Goal: Task Accomplishment & Management: Complete application form

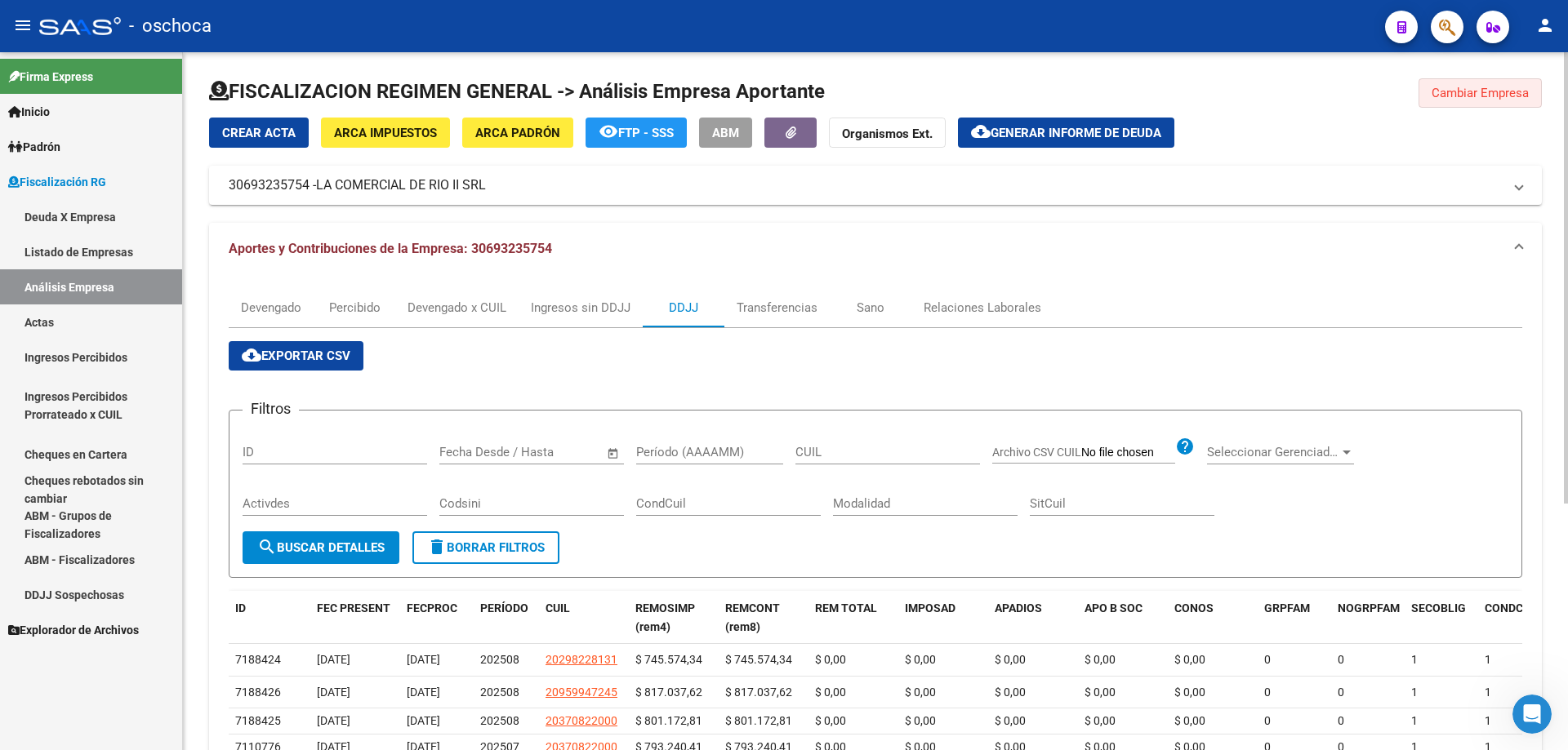
drag, startPoint x: 1512, startPoint y: 95, endPoint x: 1493, endPoint y: 105, distance: 21.5
click at [1512, 95] on span "Cambiar Empresa" at bounding box center [1480, 93] width 97 height 15
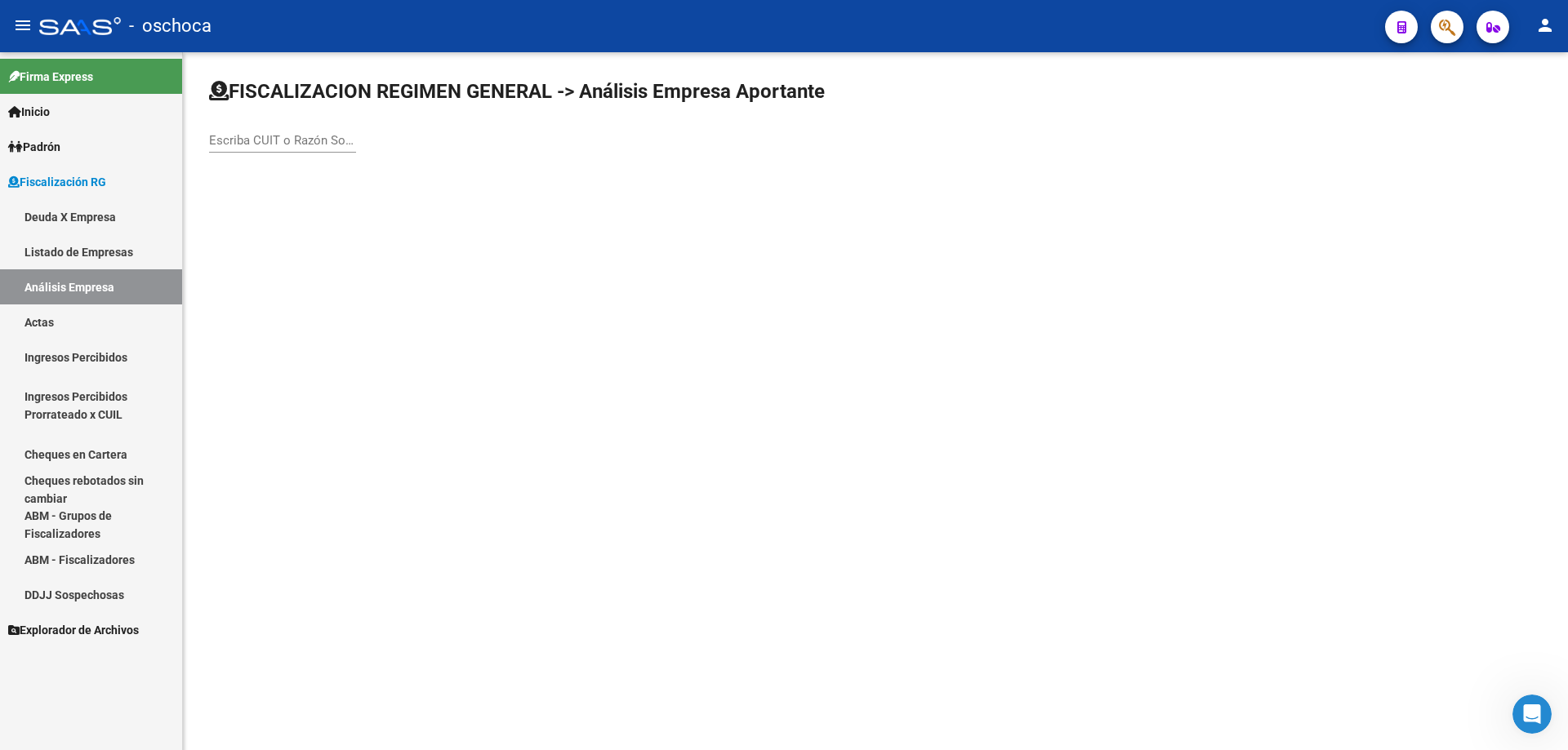
click at [217, 141] on input "Escriba CUIT o Razón Social para buscar" at bounding box center [282, 140] width 147 height 15
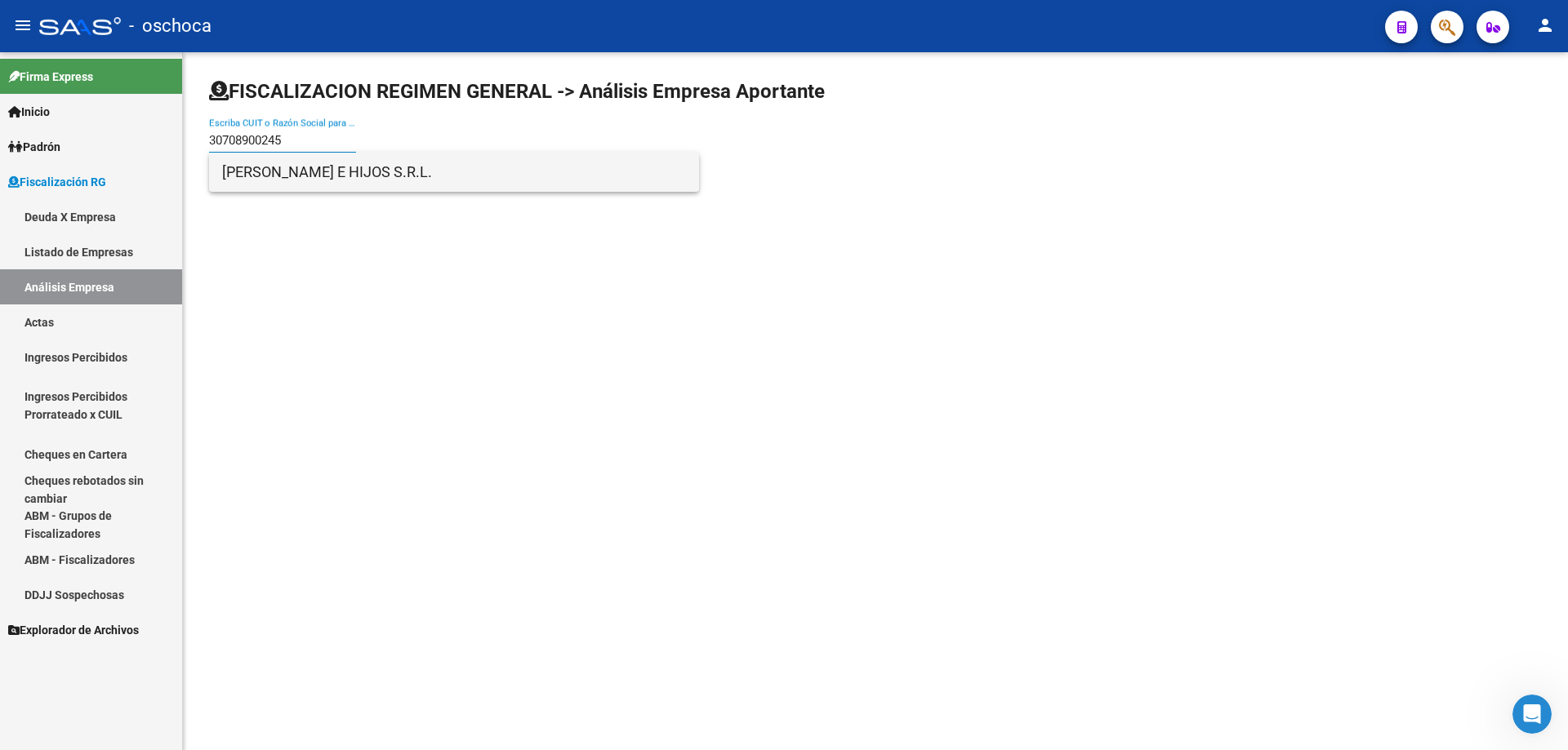
type input "30708900245"
click at [264, 174] on span "[PERSON_NAME] E HIJOS S.R.L." at bounding box center [453, 172] width 464 height 40
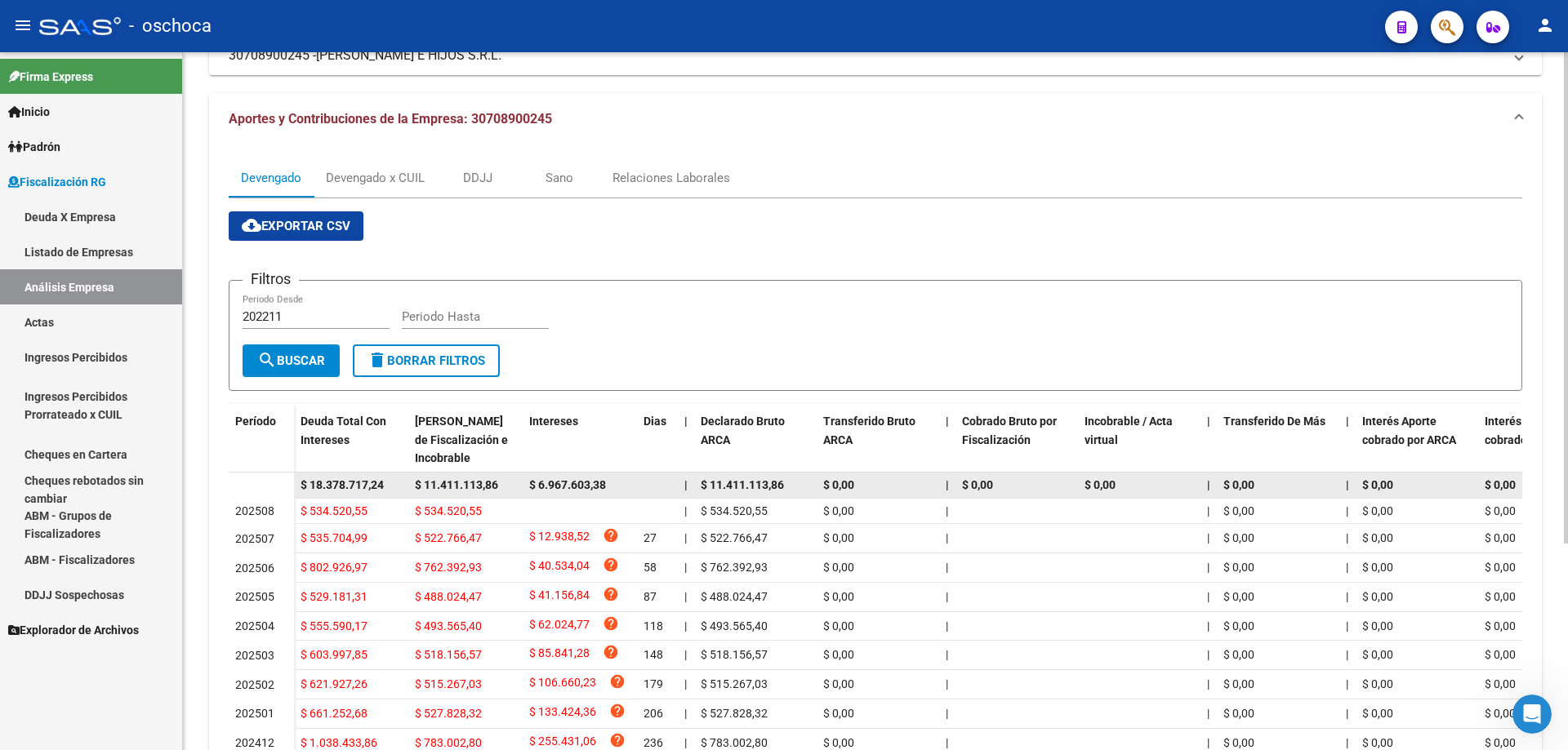
scroll to position [48, 0]
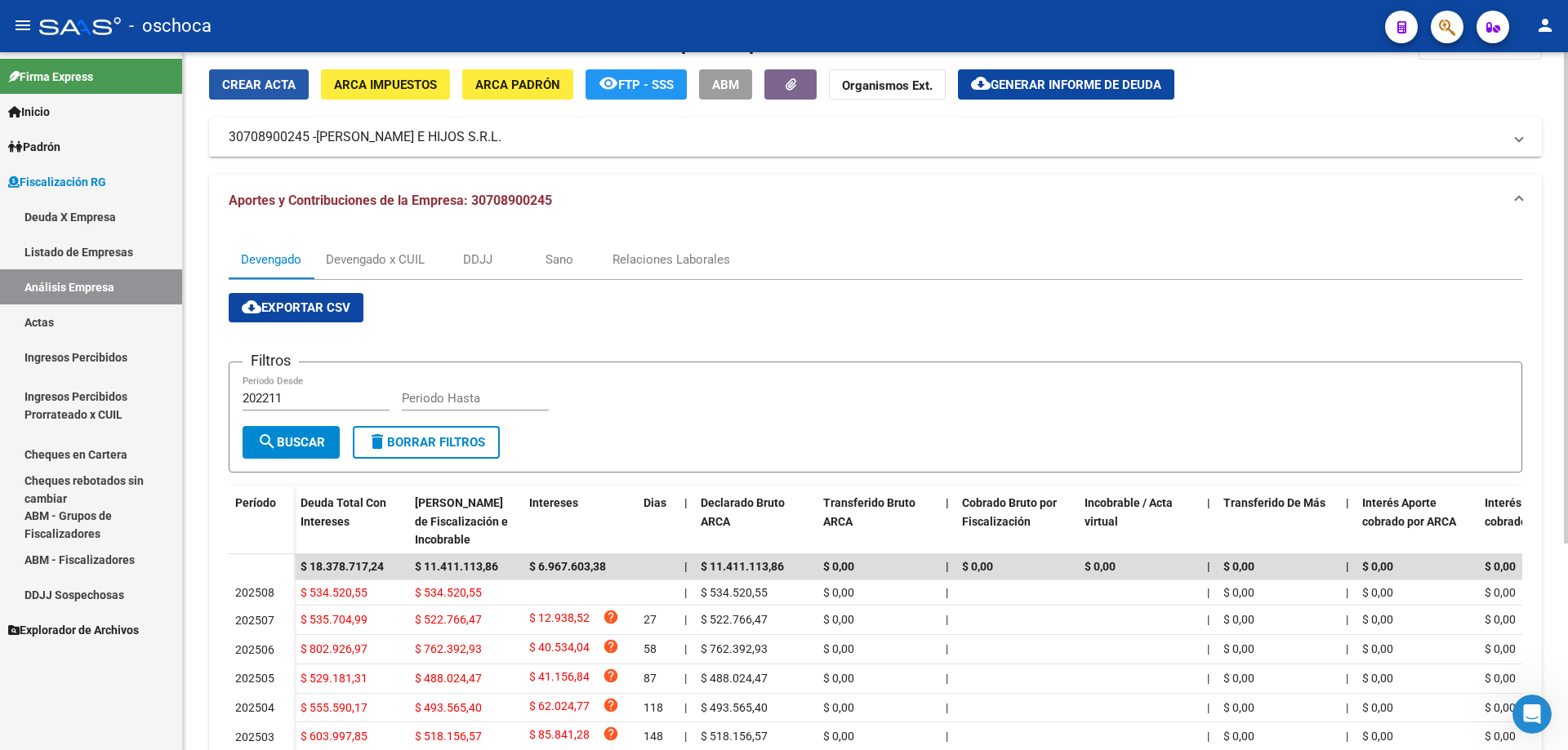
click at [261, 86] on span "Crear Acta" at bounding box center [258, 84] width 73 height 15
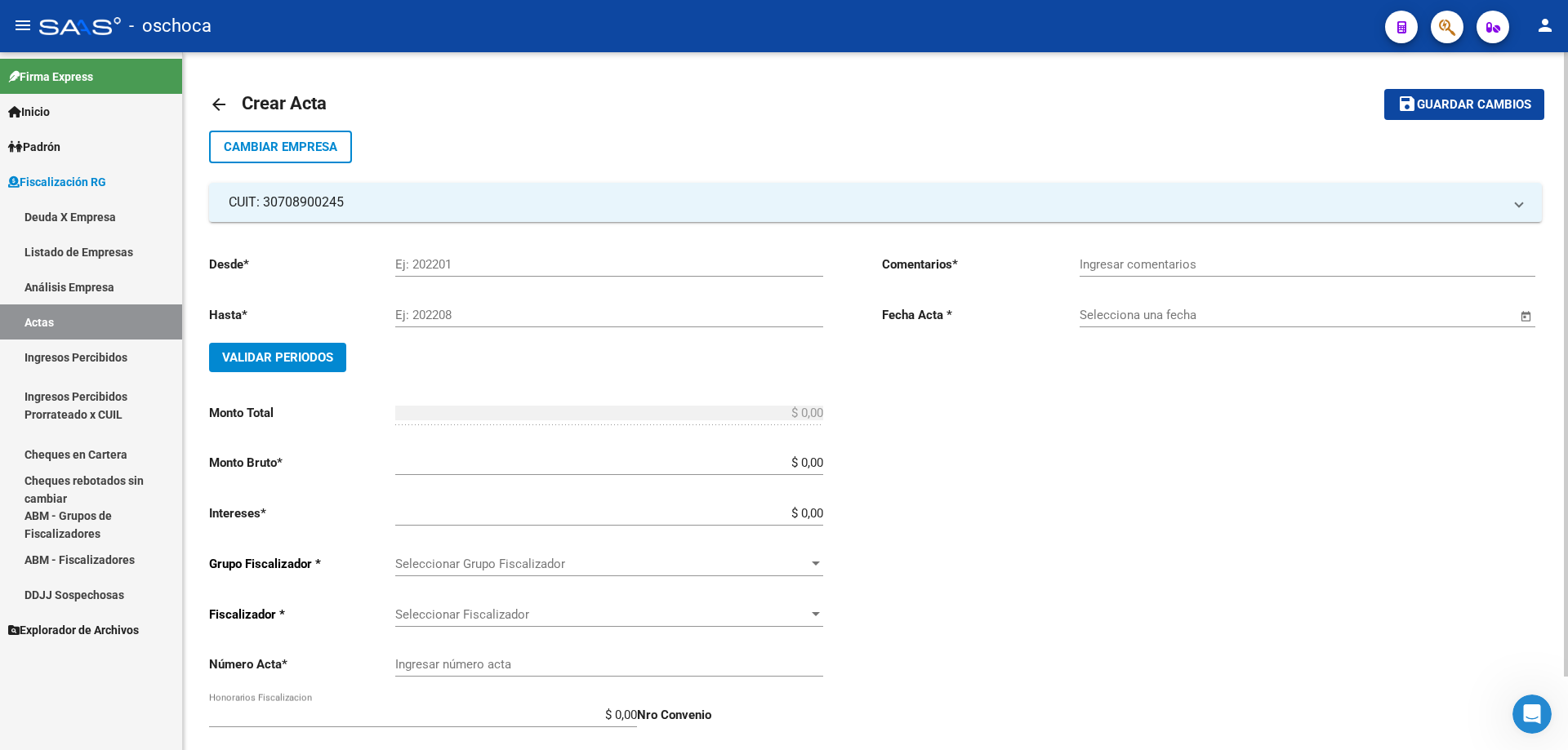
click at [465, 263] on input "Ej: 202201" at bounding box center [609, 264] width 428 height 15
type input "202301"
click at [455, 316] on input "Ej: 202208" at bounding box center [609, 315] width 428 height 15
type input "202308"
click at [266, 352] on span "Validar Periodos" at bounding box center [277, 357] width 111 height 15
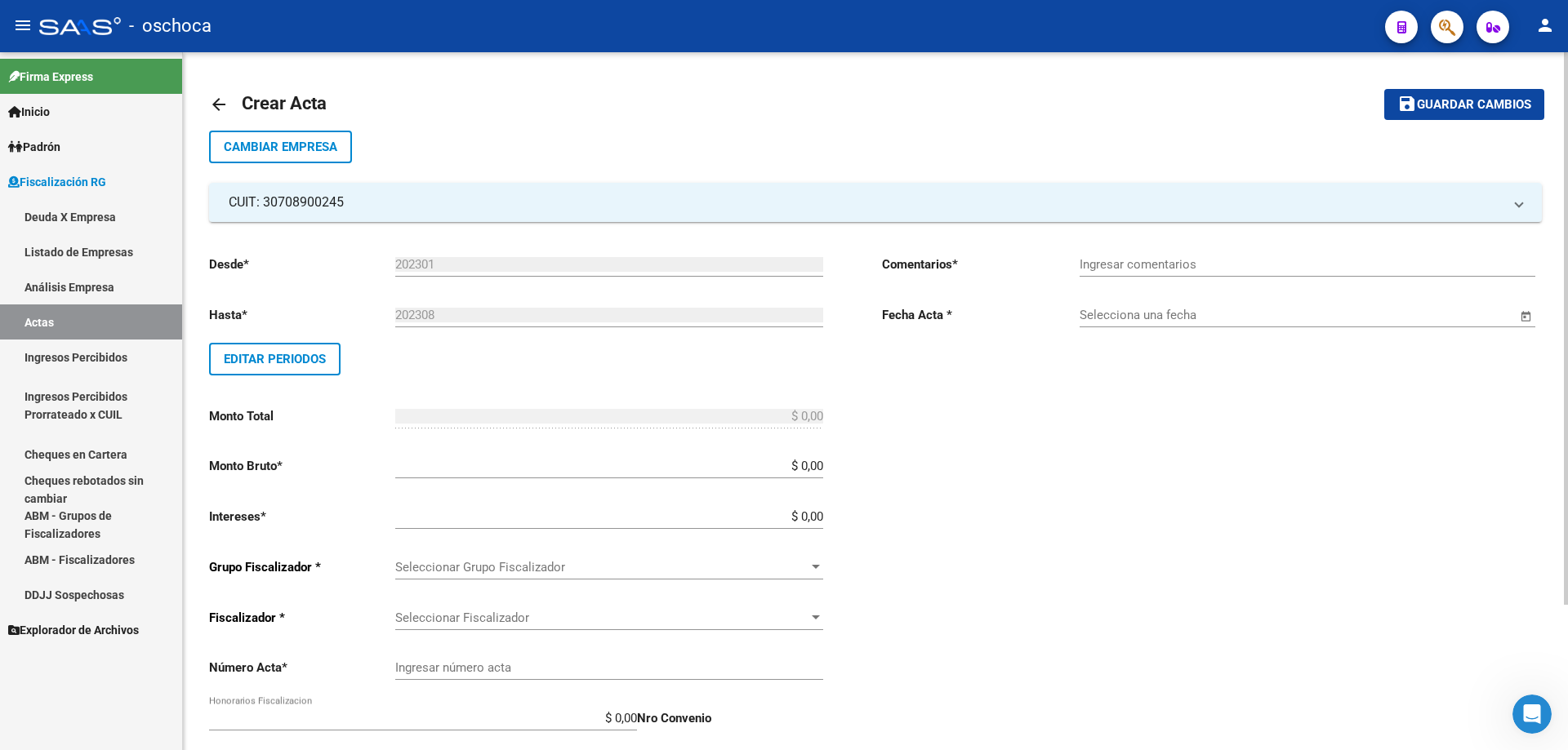
click at [824, 468] on input "$ 0,00" at bounding box center [609, 466] width 428 height 15
type input "$ 877.020,67"
click at [821, 521] on input "$ 0,00" at bounding box center [609, 516] width 428 height 15
type input "$ 108.293,67"
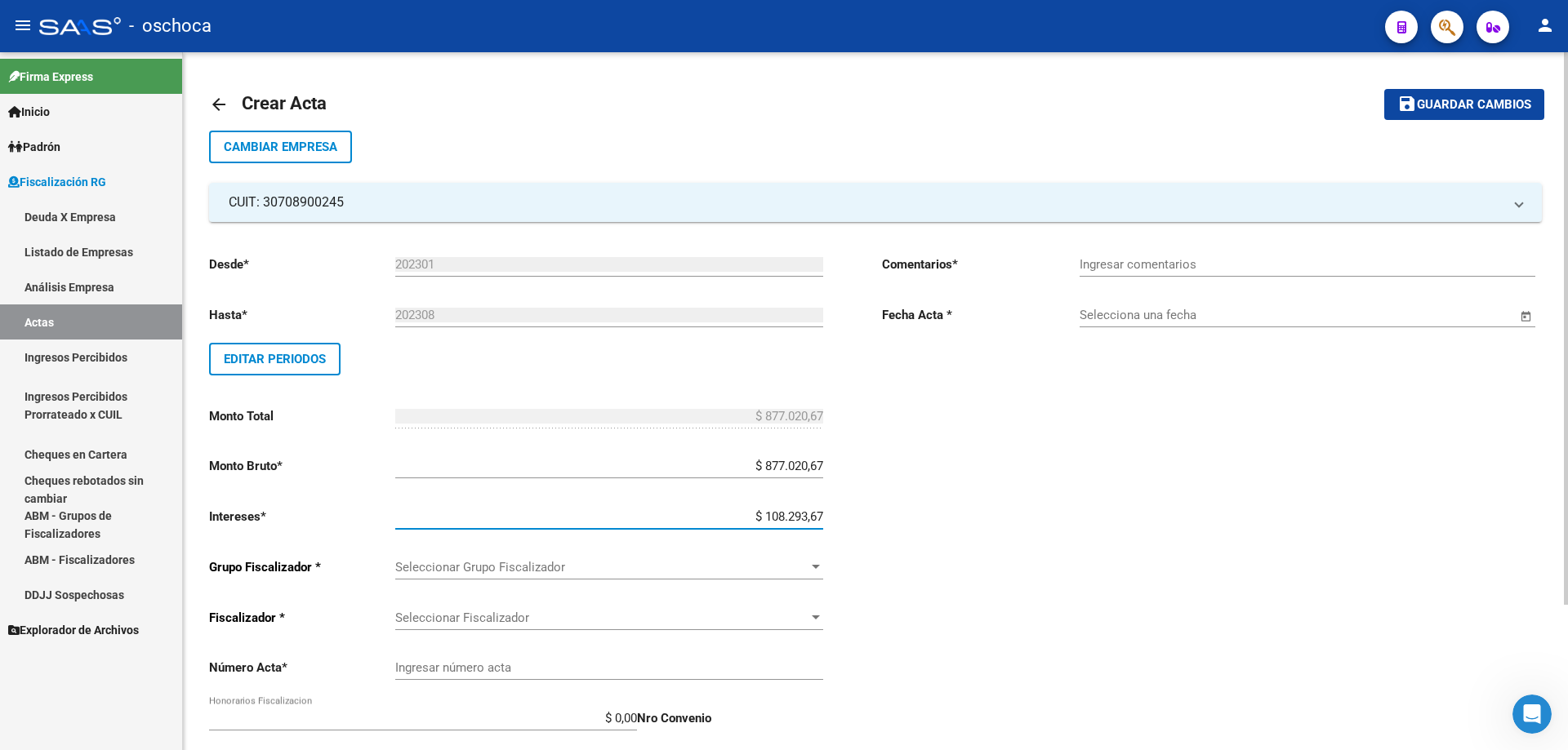
type input "$ 985.314,34"
click at [801, 564] on span "Seleccionar Grupo Fiscalizador" at bounding box center [602, 567] width 414 height 15
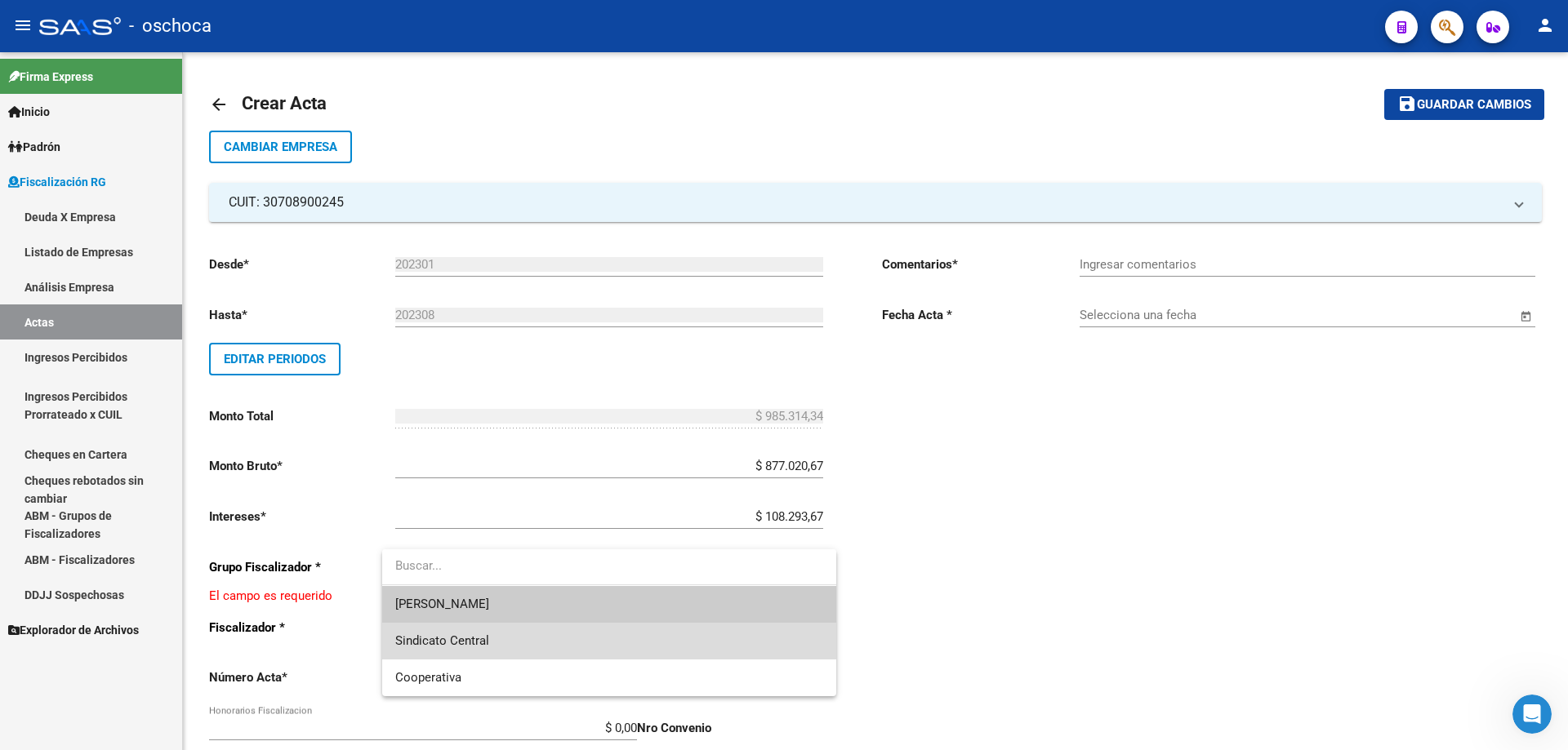
click at [614, 641] on span "Sindicato Central" at bounding box center [609, 641] width 428 height 37
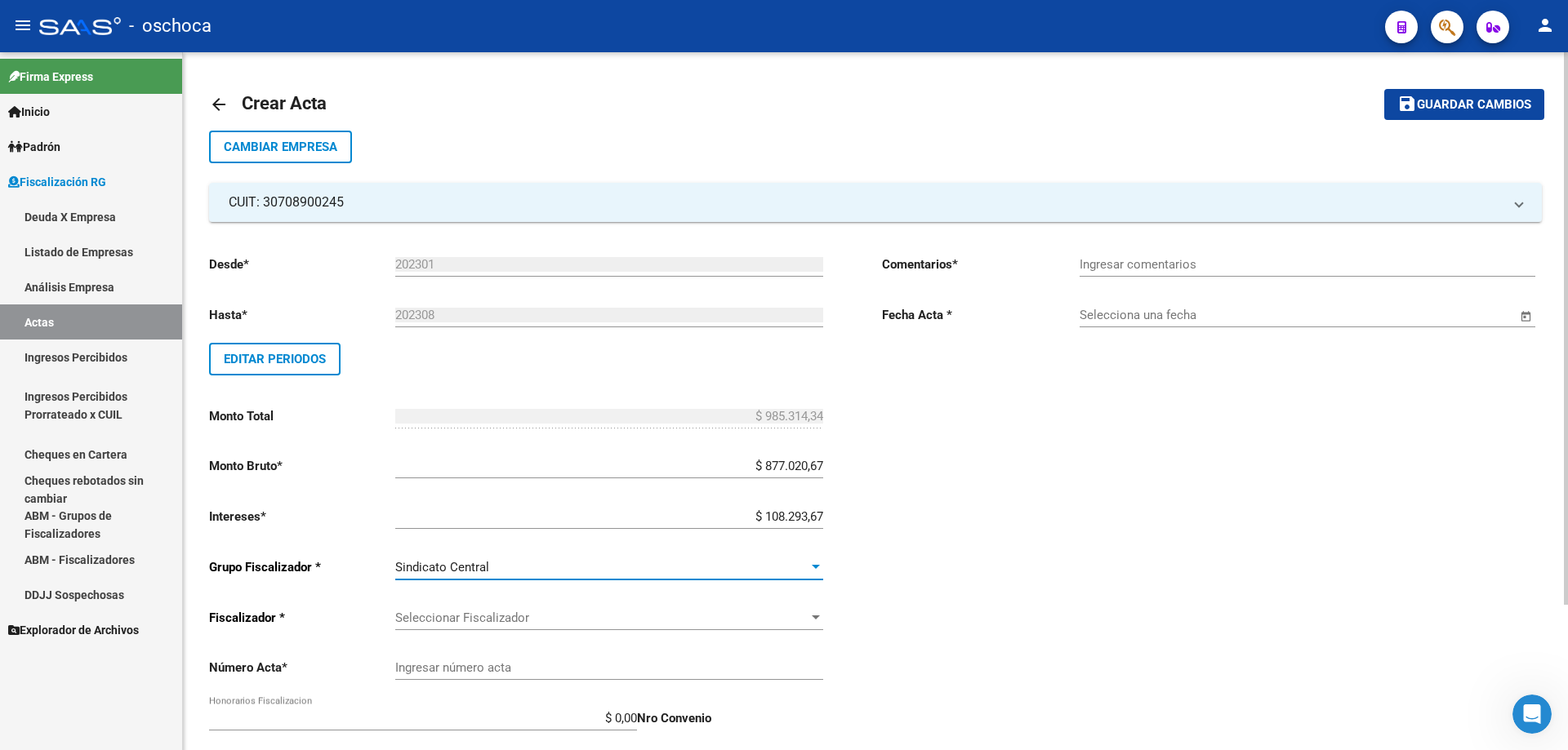
click at [635, 617] on span "Seleccionar Fiscalizador" at bounding box center [602, 617] width 414 height 15
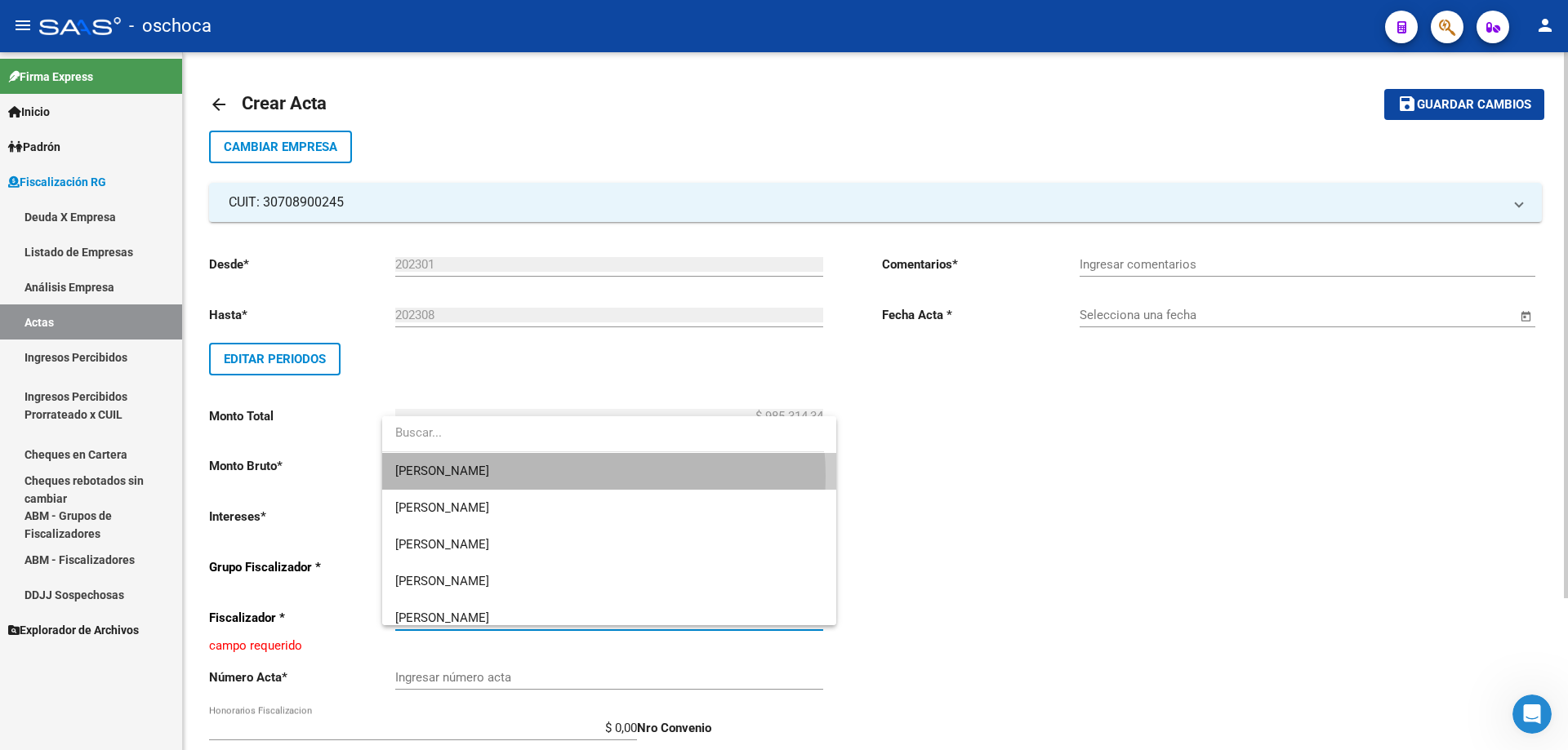
click at [566, 475] on span "[PERSON_NAME]" at bounding box center [609, 471] width 428 height 37
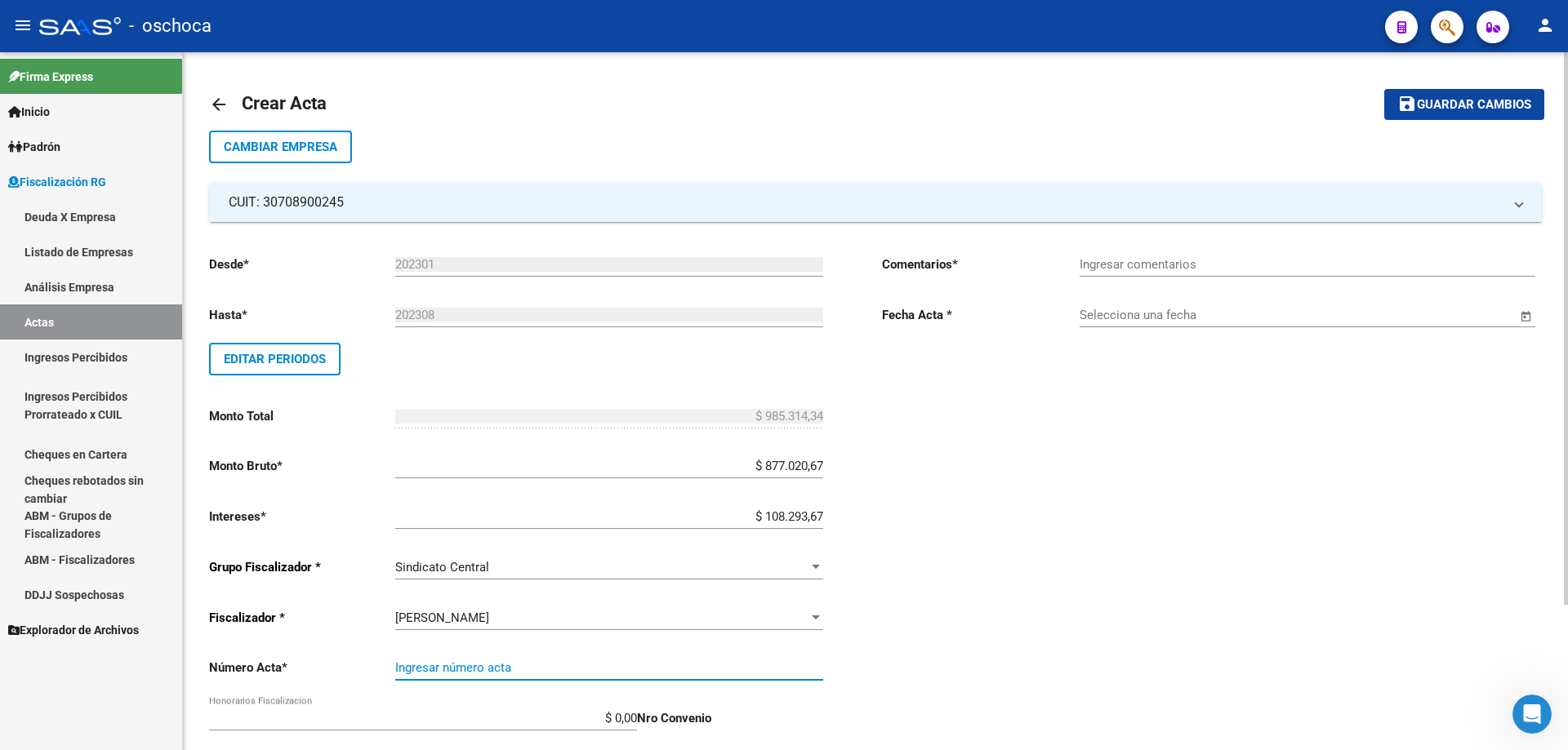
click at [493, 668] on input "Ingresar número acta" at bounding box center [609, 668] width 428 height 15
type input "30116"
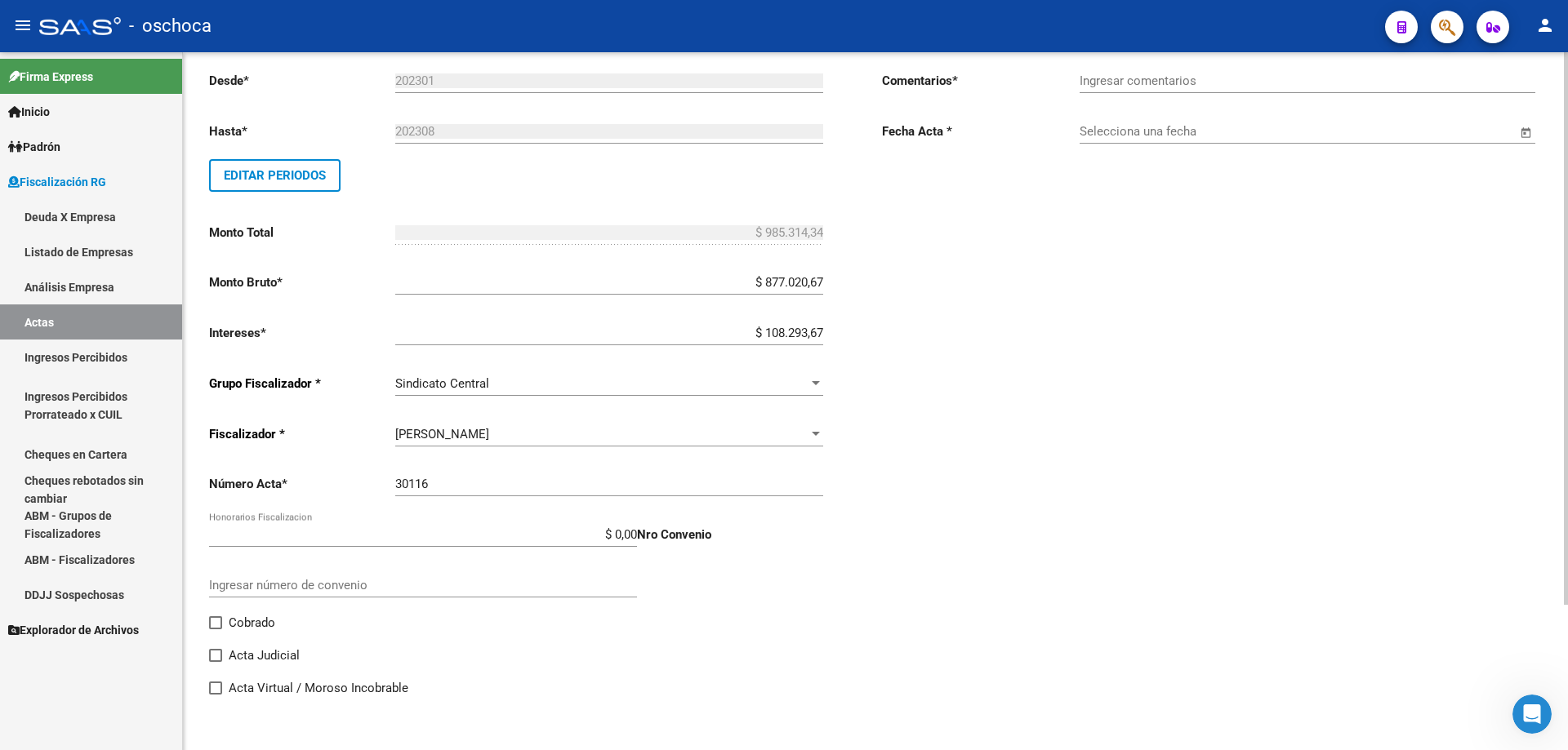
click at [303, 618] on div "Cobrado" at bounding box center [519, 629] width 621 height 33
click at [265, 620] on span "Cobrado" at bounding box center [251, 623] width 47 height 20
click at [216, 629] on input "Cobrado" at bounding box center [215, 629] width 1 height 1
checkbox input "true"
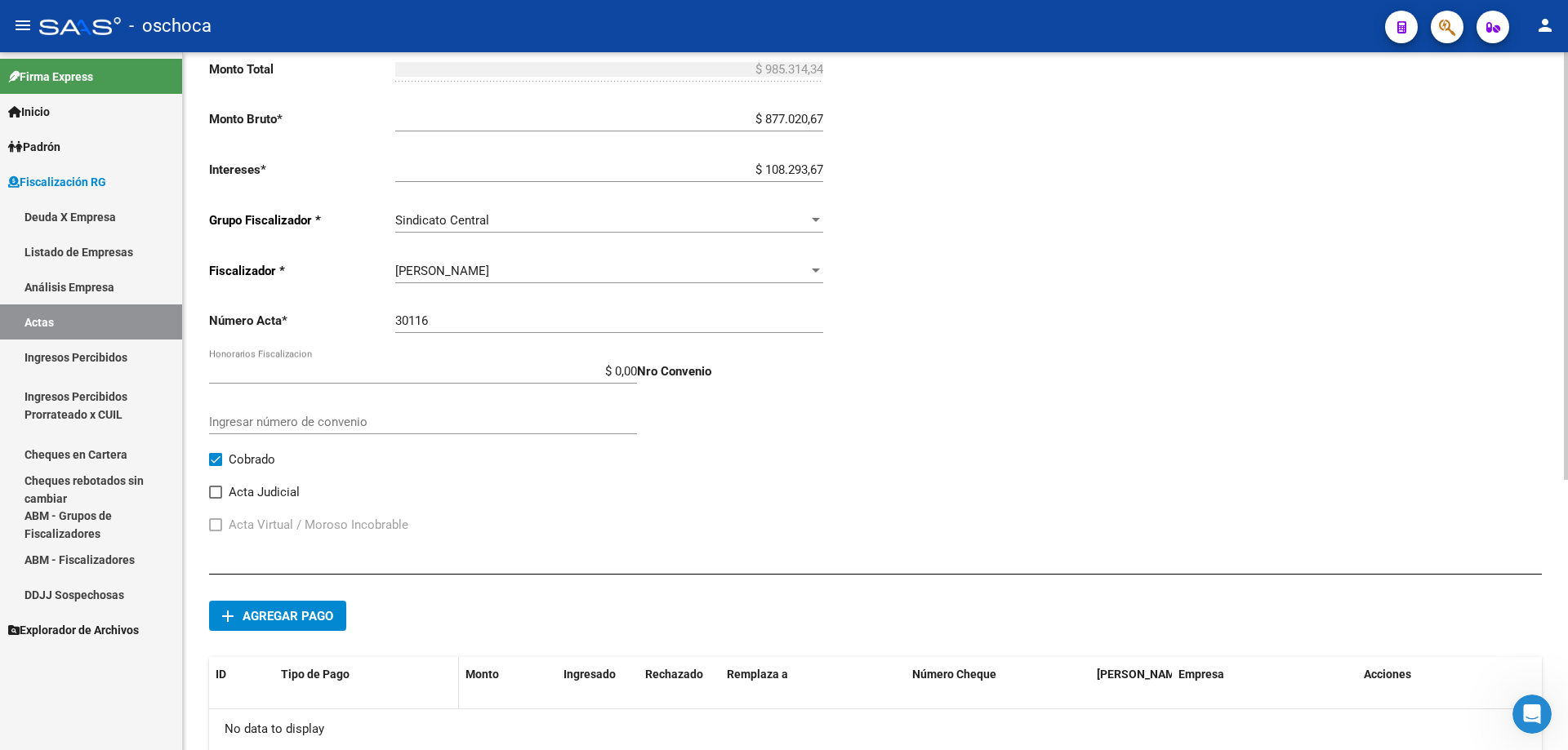
scroll to position [428, 0]
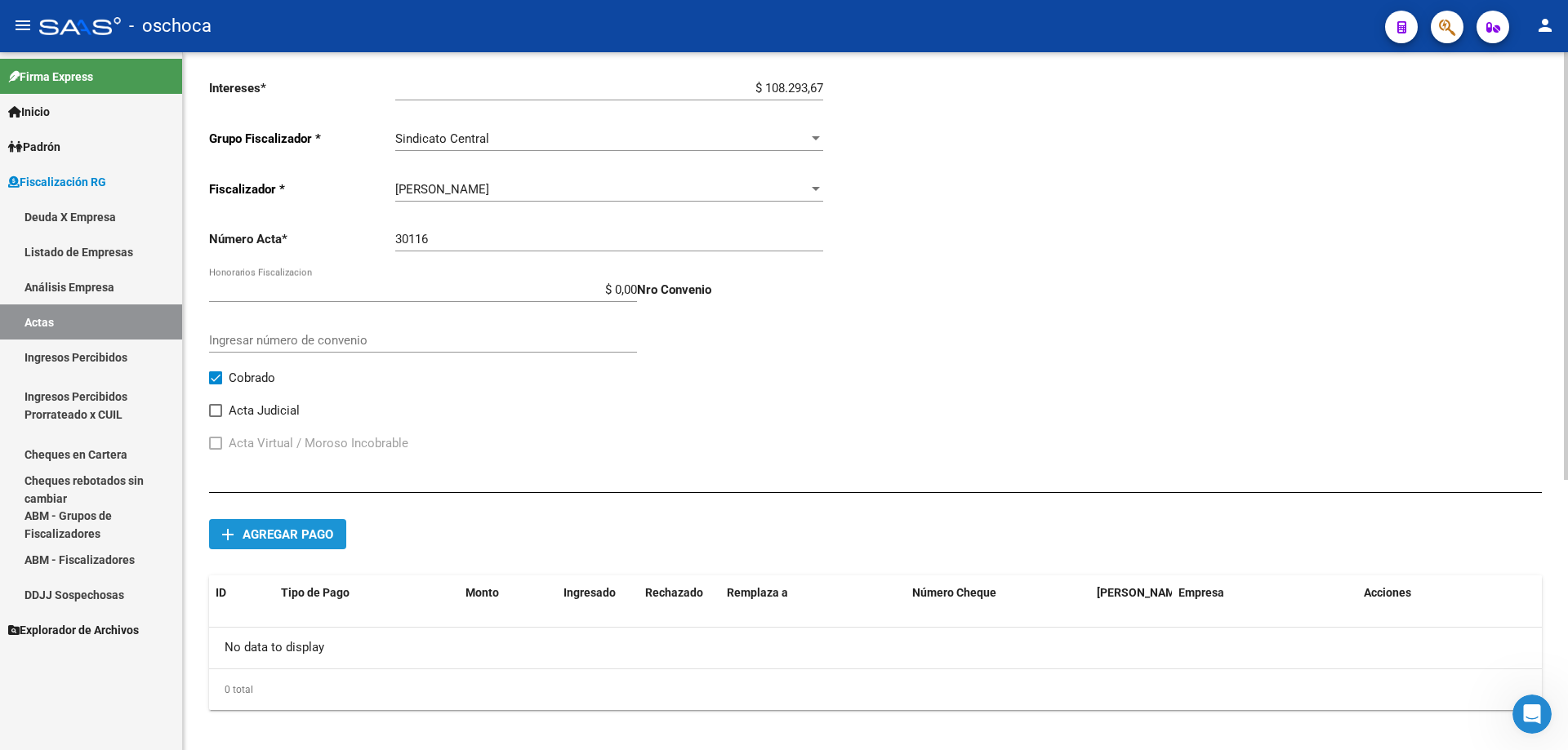
click at [292, 534] on span "Agregar pago" at bounding box center [288, 534] width 91 height 15
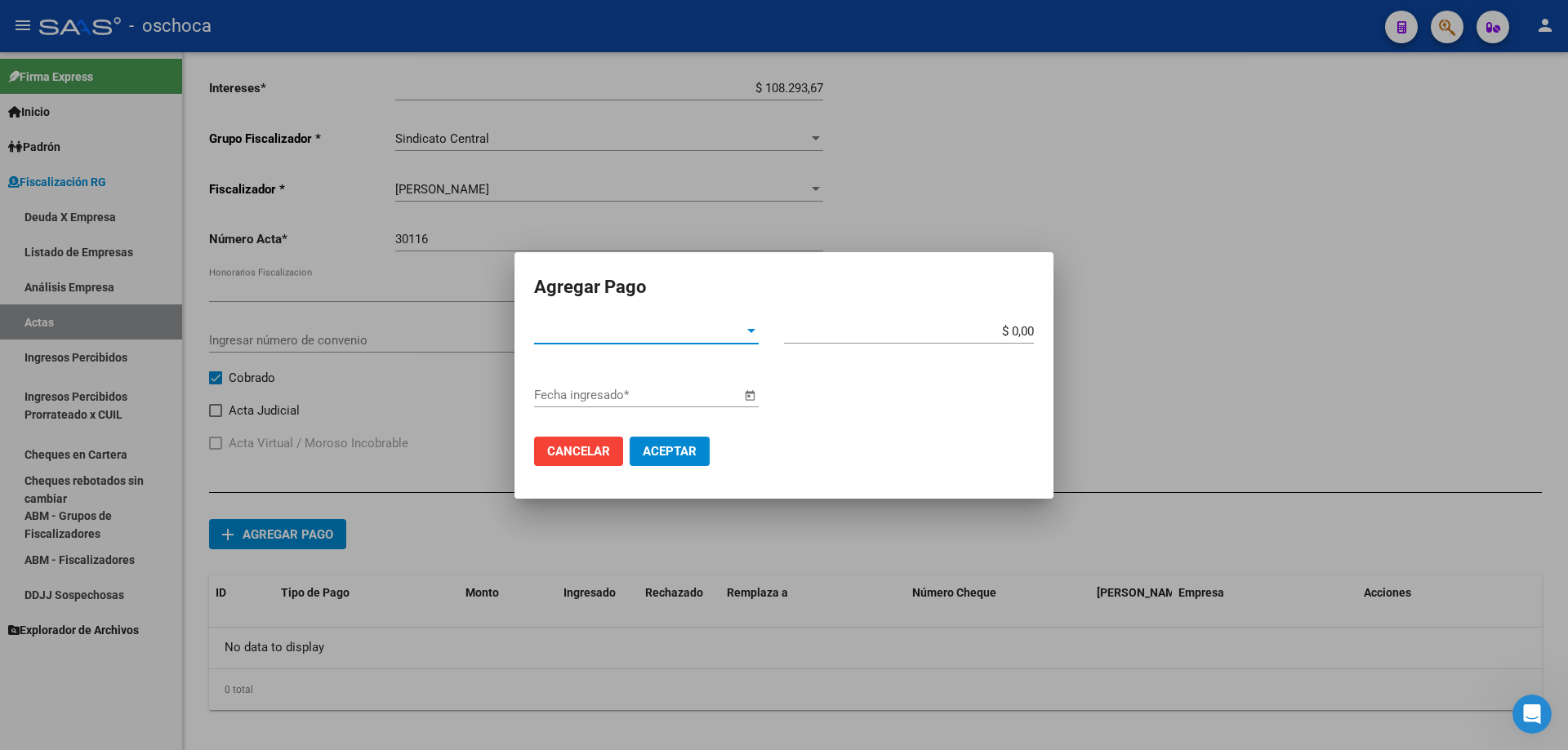
click at [694, 332] on span "Tipo de Pago *" at bounding box center [639, 331] width 210 height 15
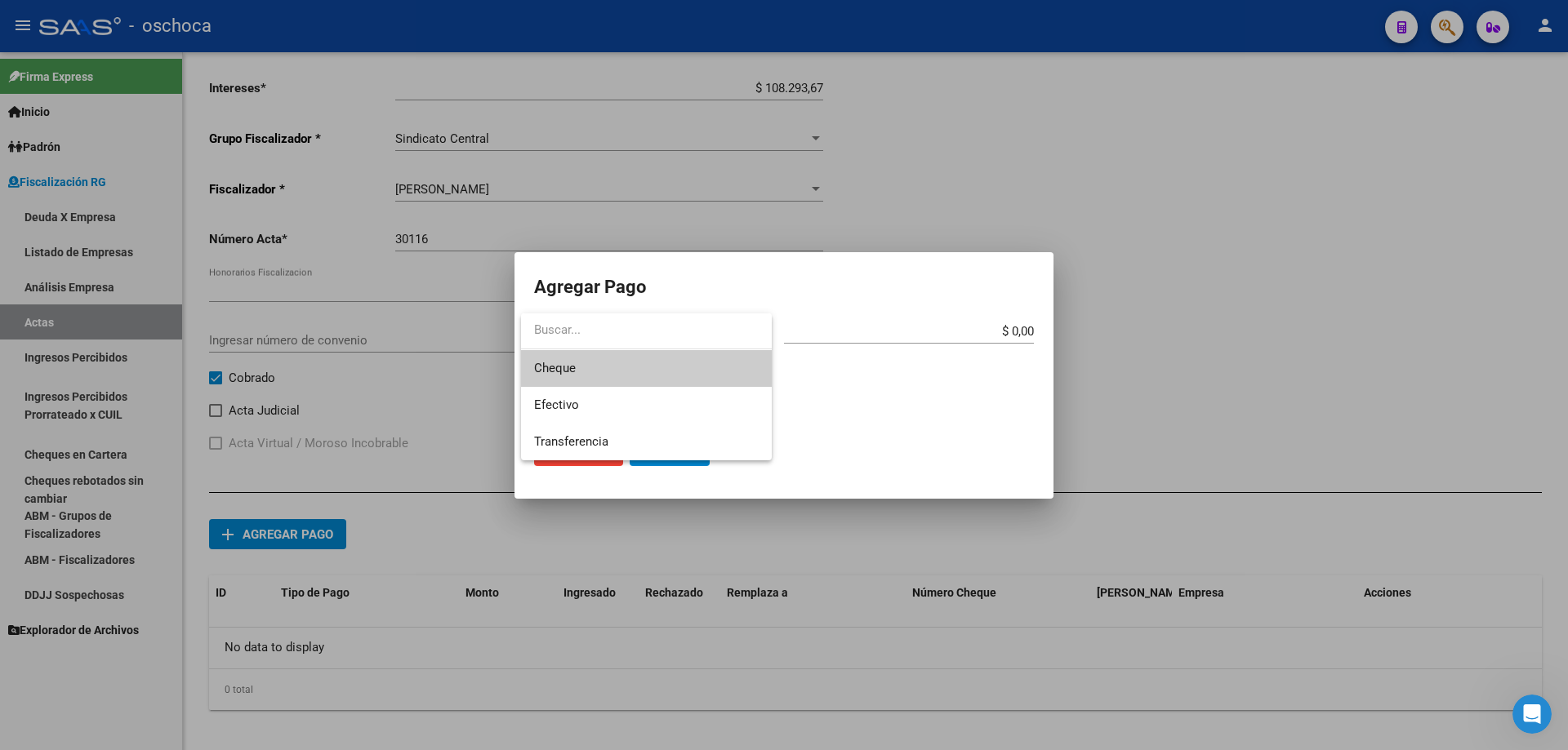
click at [633, 369] on span "Cheque" at bounding box center [646, 368] width 225 height 37
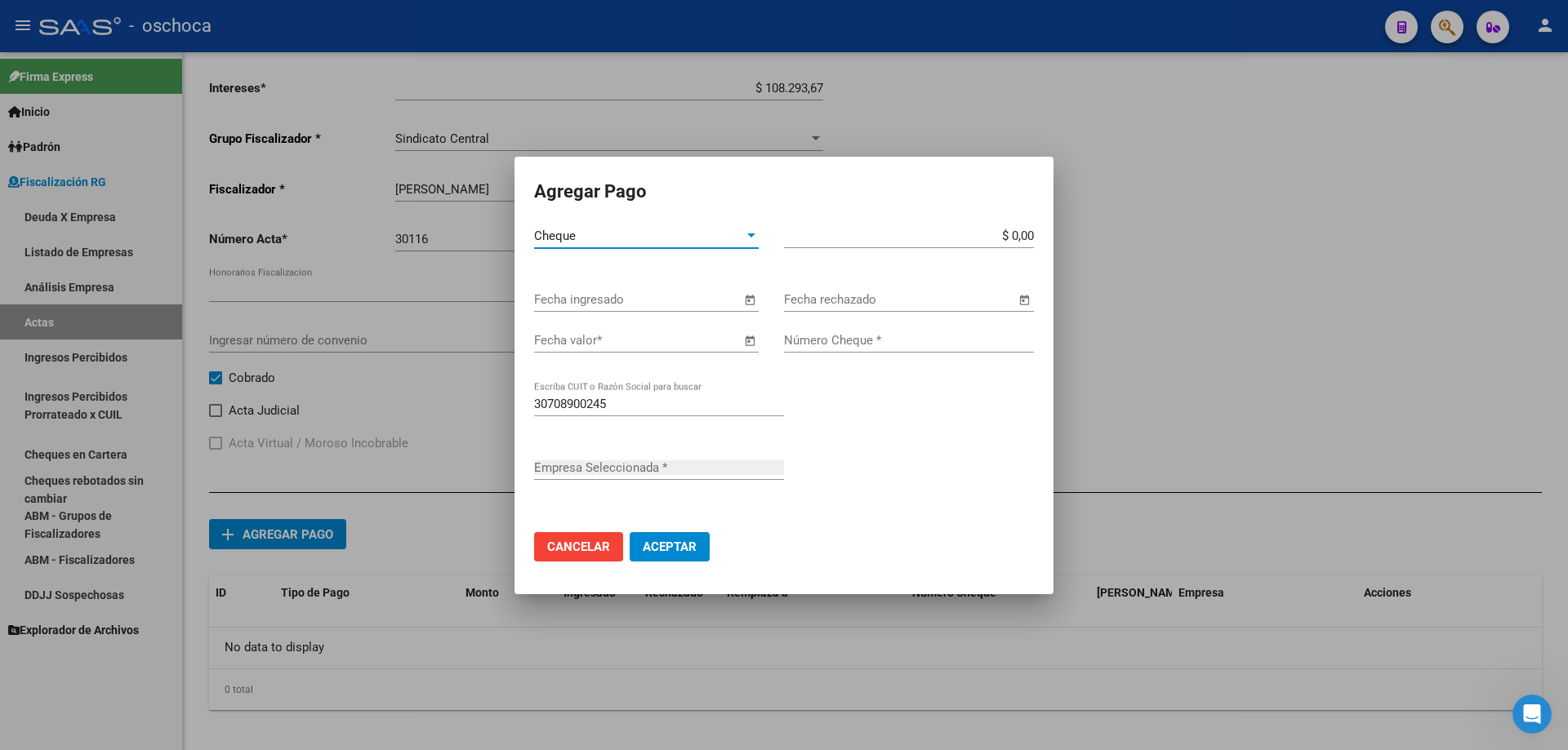
type input "[PERSON_NAME] E HIJOS S.R.L."
click at [752, 299] on span "Open calendar" at bounding box center [750, 301] width 40 height 40
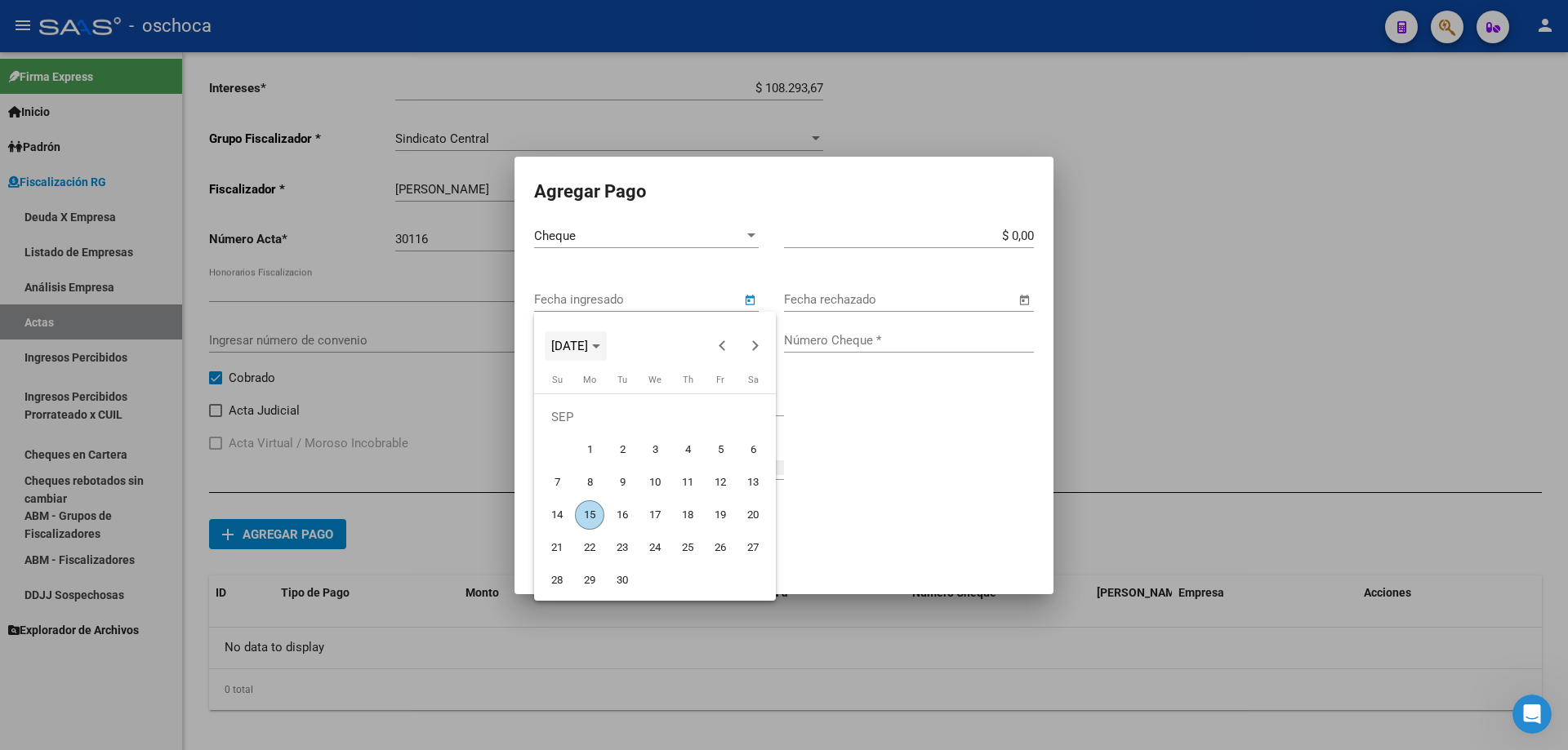
click at [588, 348] on span "[DATE]" at bounding box center [569, 345] width 37 height 15
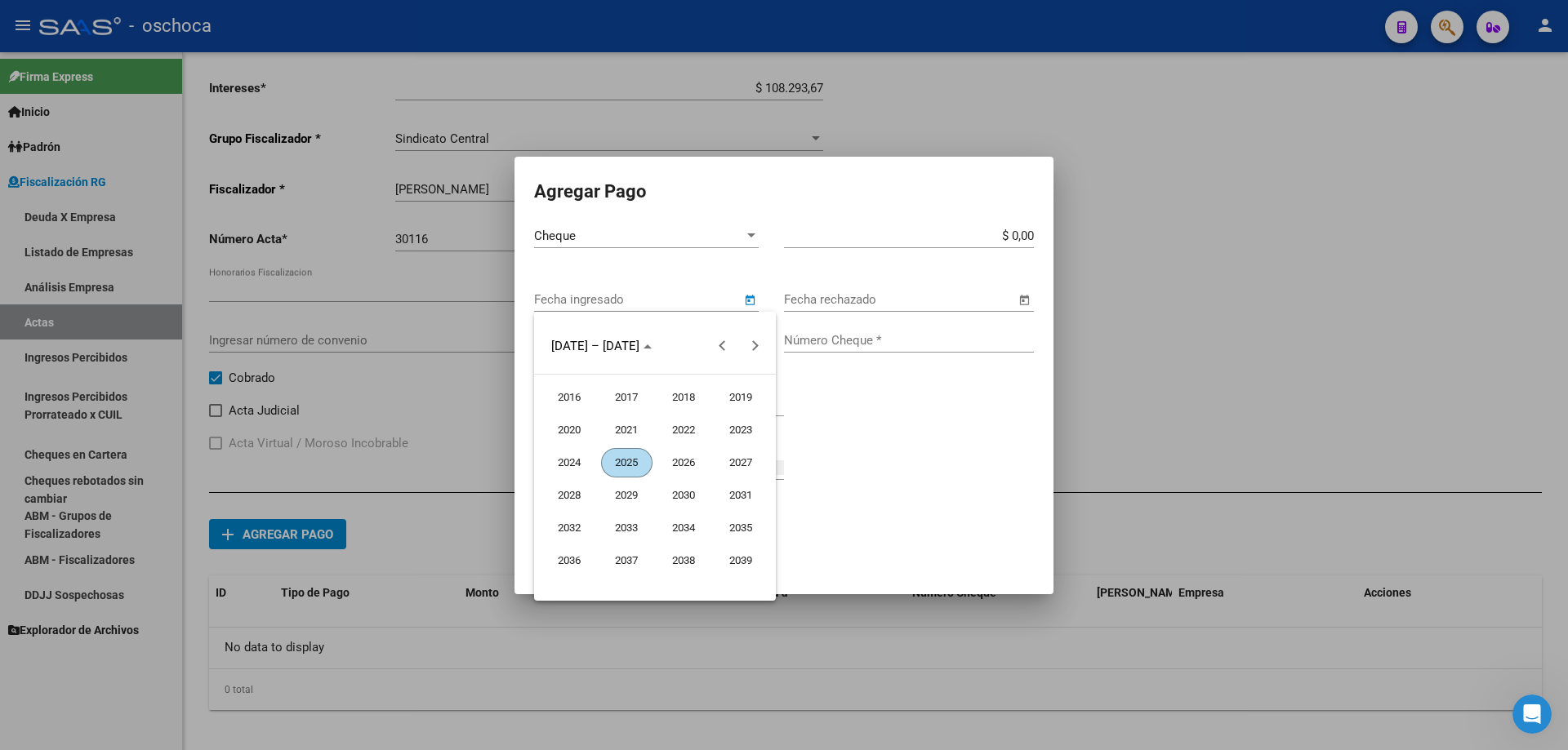
click at [743, 429] on span "2023" at bounding box center [741, 430] width 51 height 30
click at [624, 495] on span "OCT" at bounding box center [627, 496] width 51 height 30
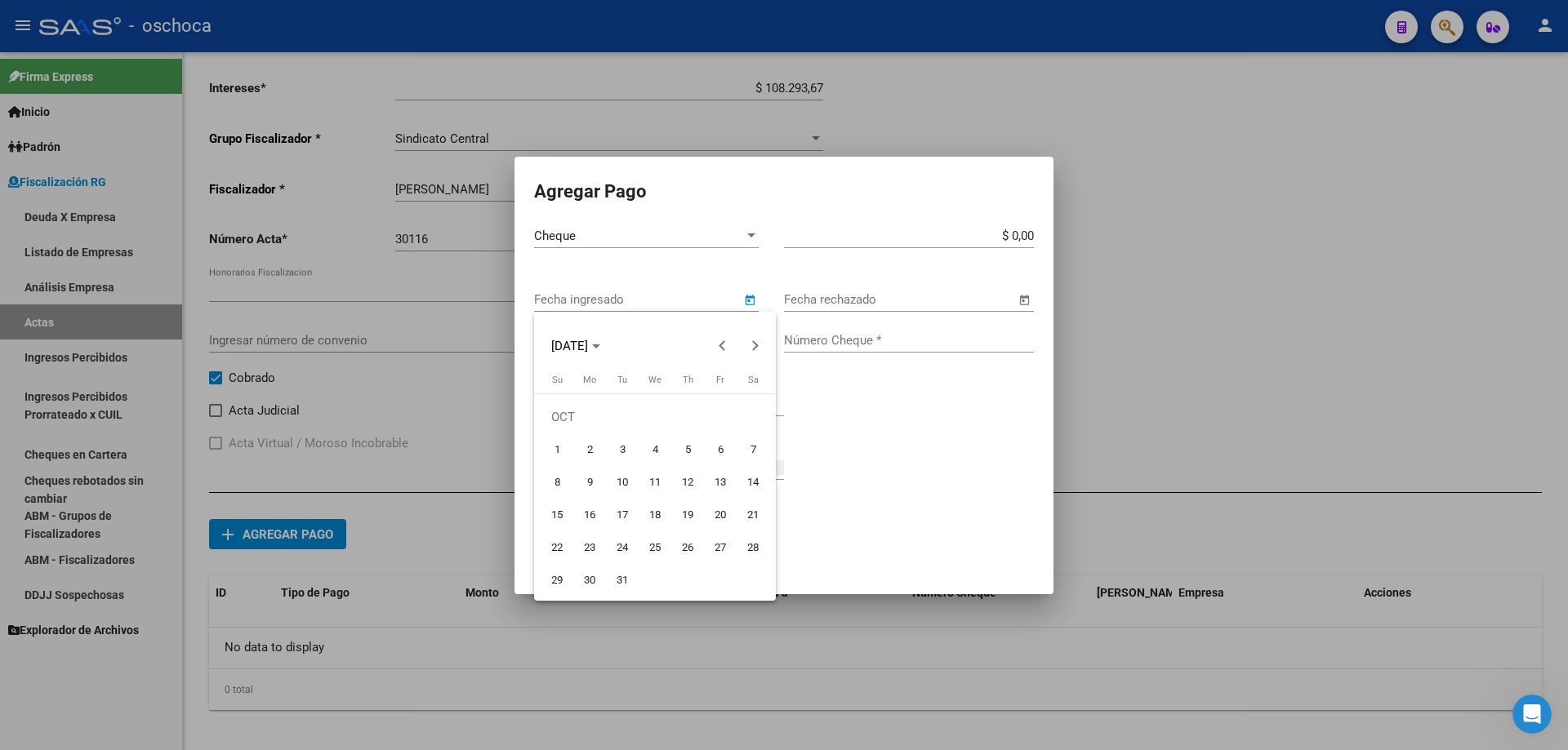
click at [615, 579] on span "31" at bounding box center [623, 581] width 30 height 30
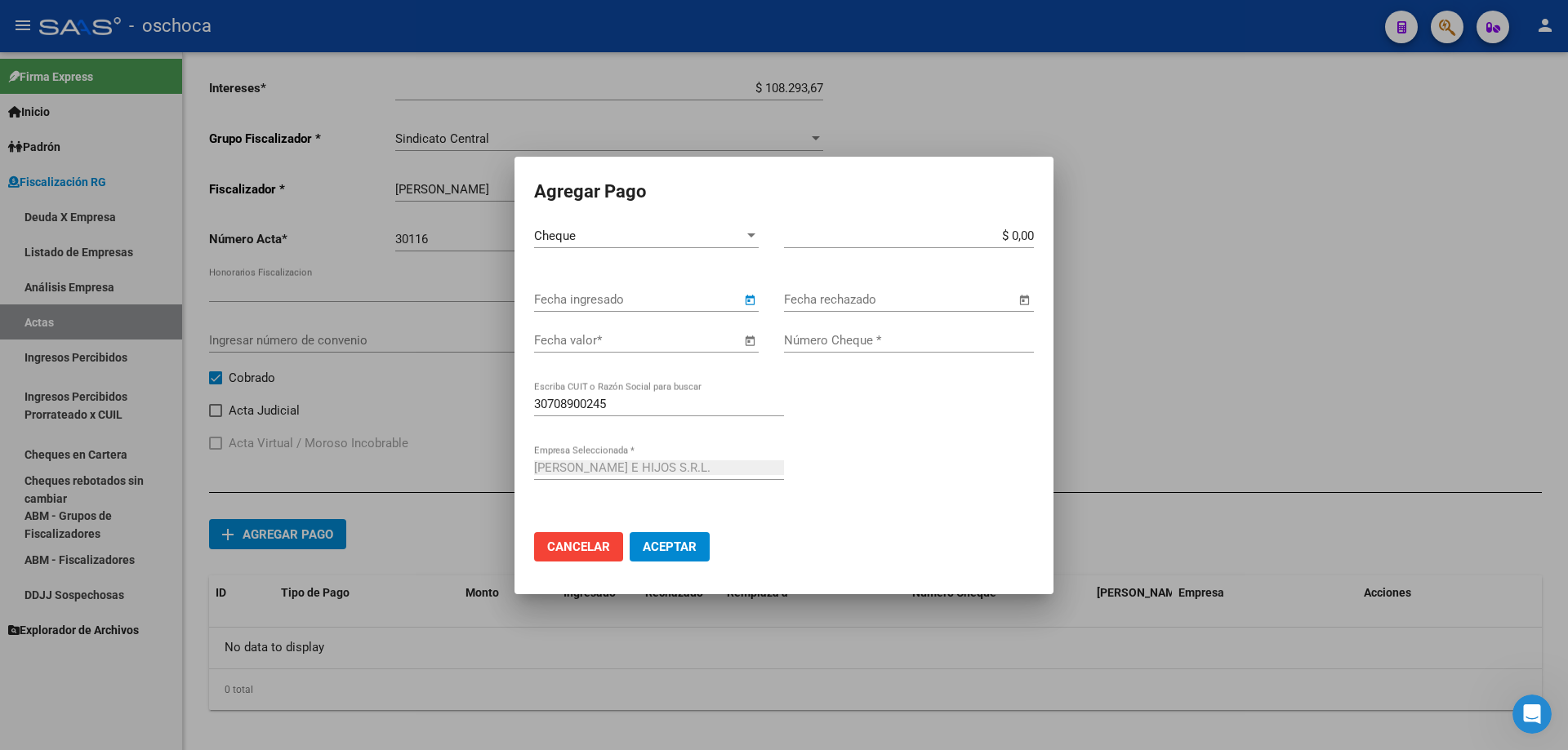
type input "[DATE]"
click at [745, 338] on span "Open calendar" at bounding box center [750, 341] width 40 height 40
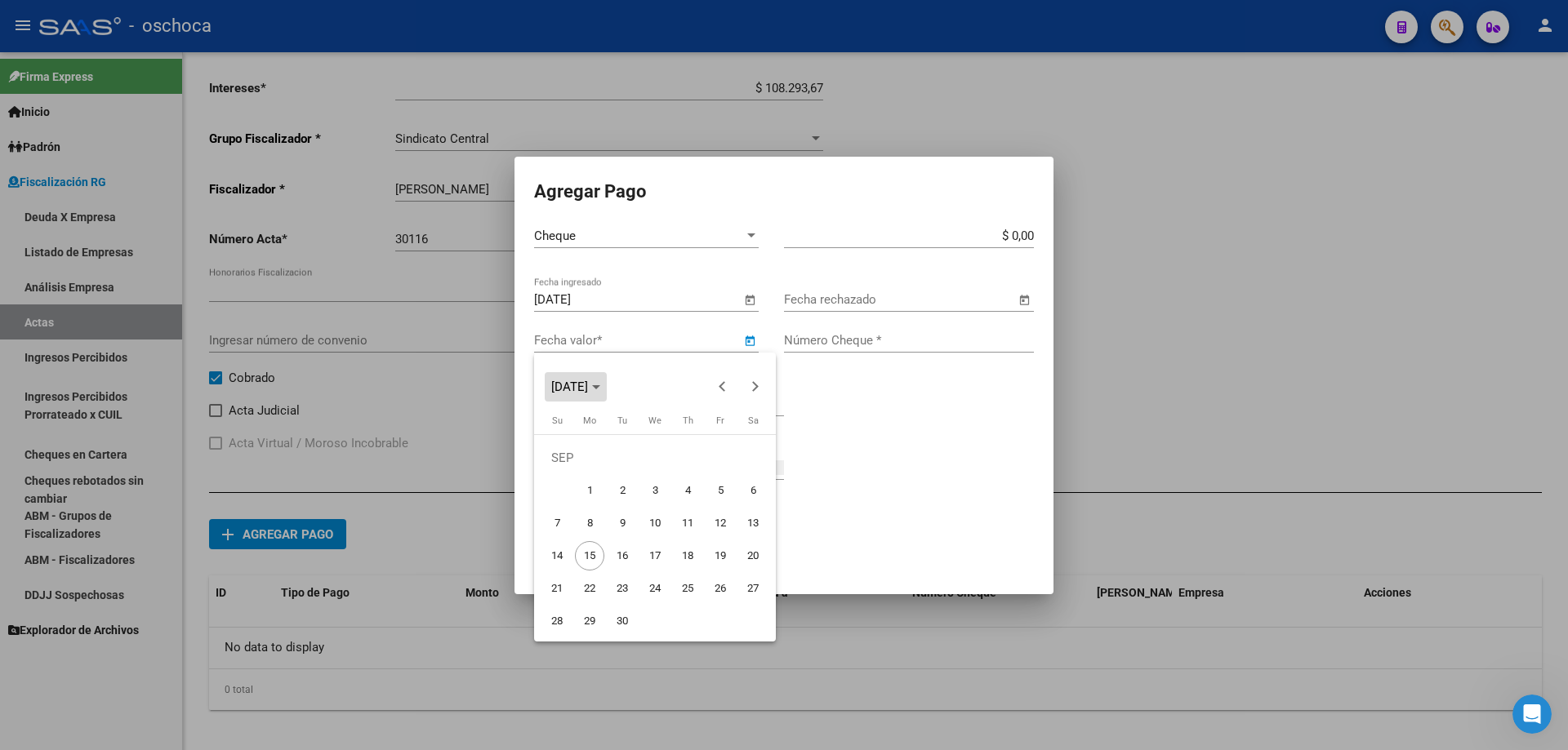
click at [600, 385] on icon "Choose month and year" at bounding box center [596, 387] width 8 height 4
click at [737, 471] on span "2023" at bounding box center [741, 471] width 51 height 30
click at [692, 533] on span "NOV" at bounding box center [684, 536] width 51 height 30
click at [591, 555] on span "20" at bounding box center [590, 556] width 30 height 30
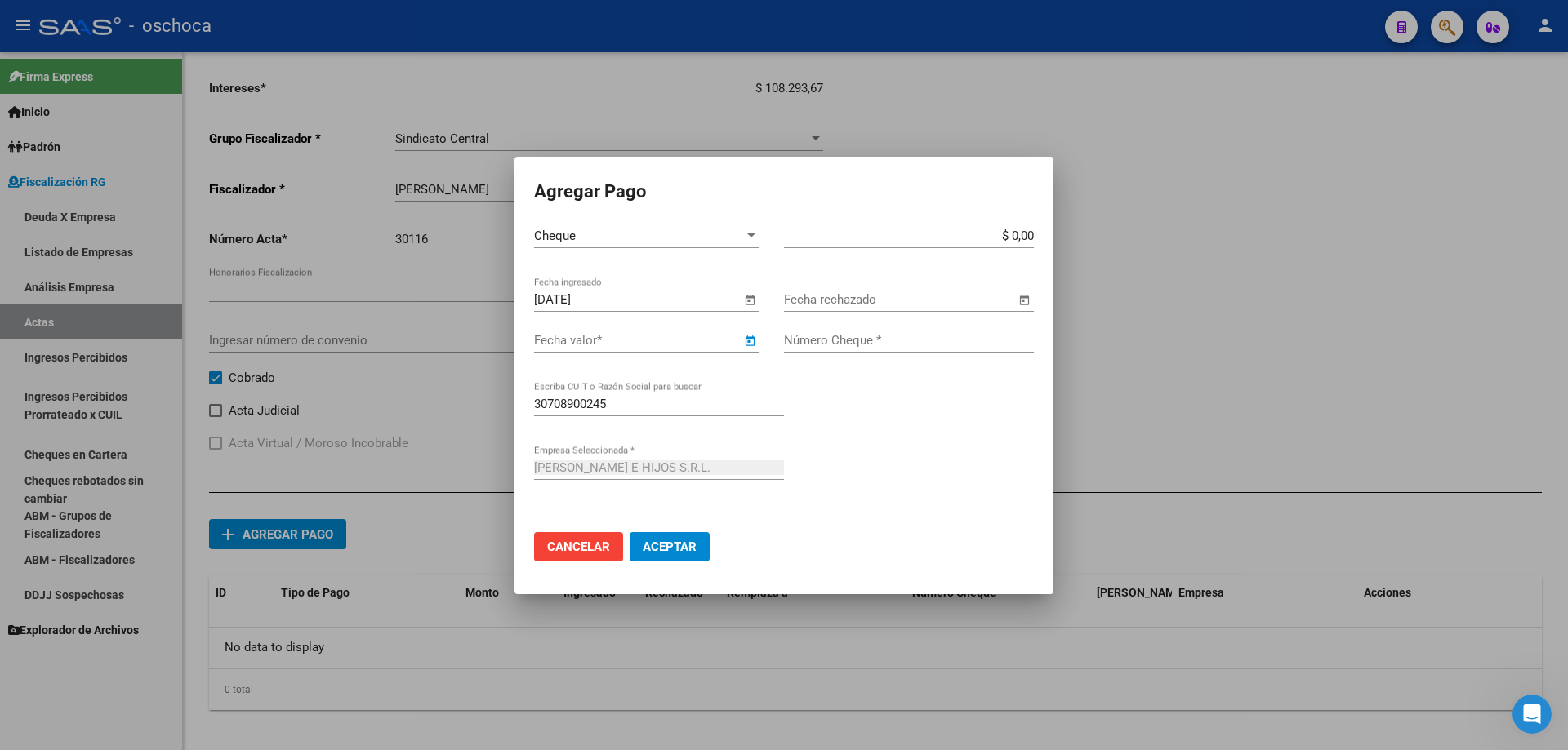
type input "[DATE]"
click at [1031, 237] on input "$ 0,00" at bounding box center [909, 235] width 249 height 15
type input "$ 985.314,34"
click at [957, 333] on input "Número Cheque *" at bounding box center [909, 340] width 249 height 15
type input "15995996"
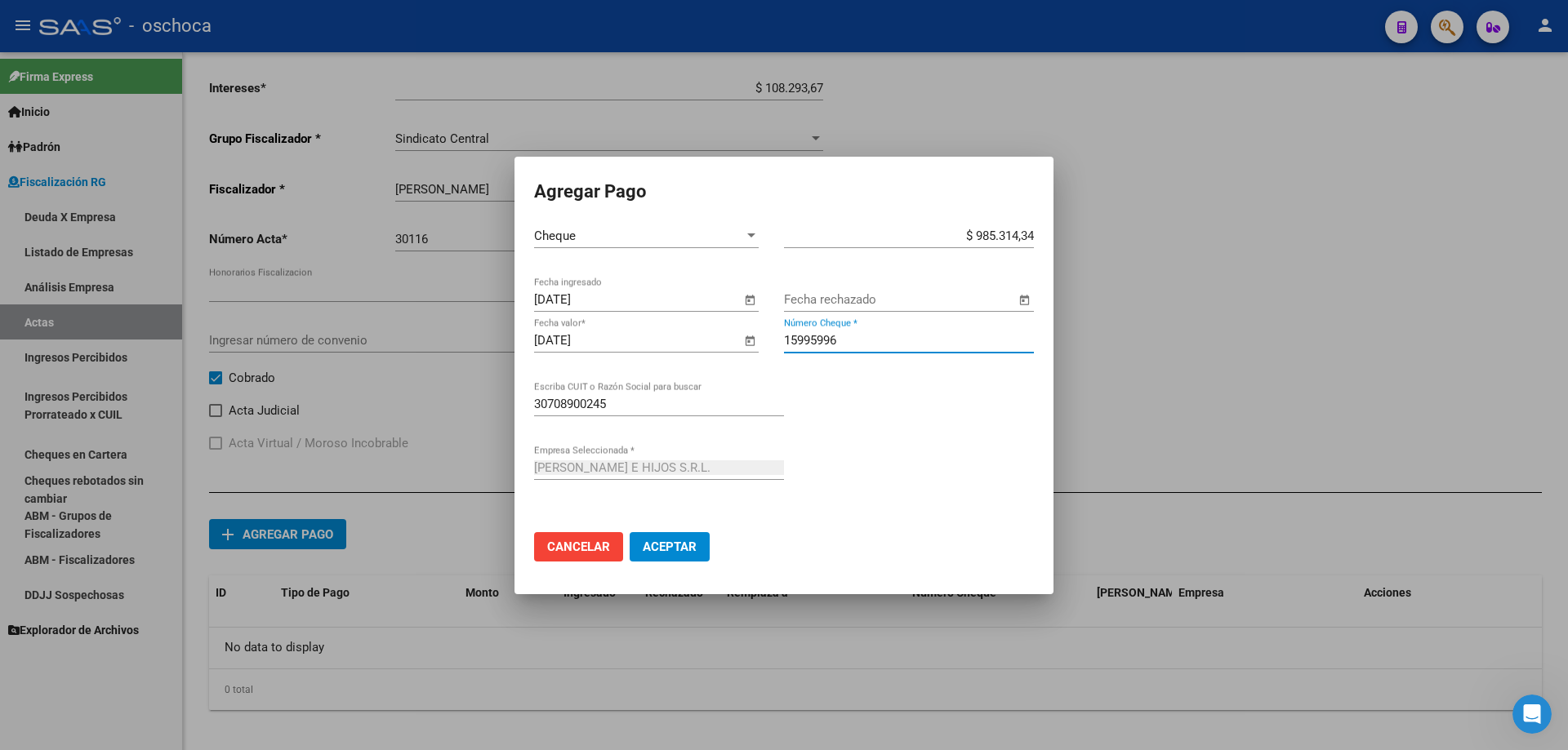
click at [661, 546] on span "Aceptar" at bounding box center [669, 546] width 53 height 15
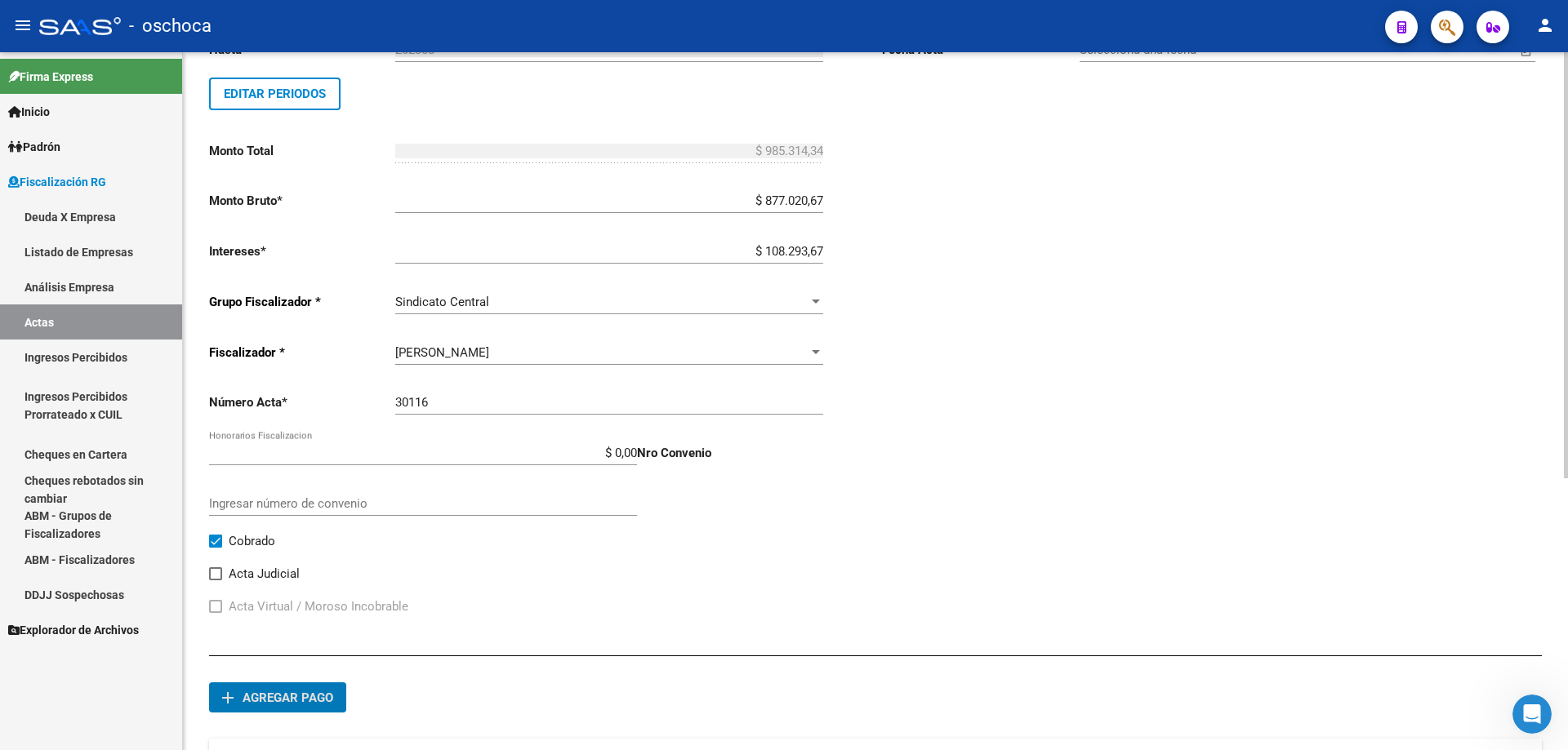
scroll to position [184, 0]
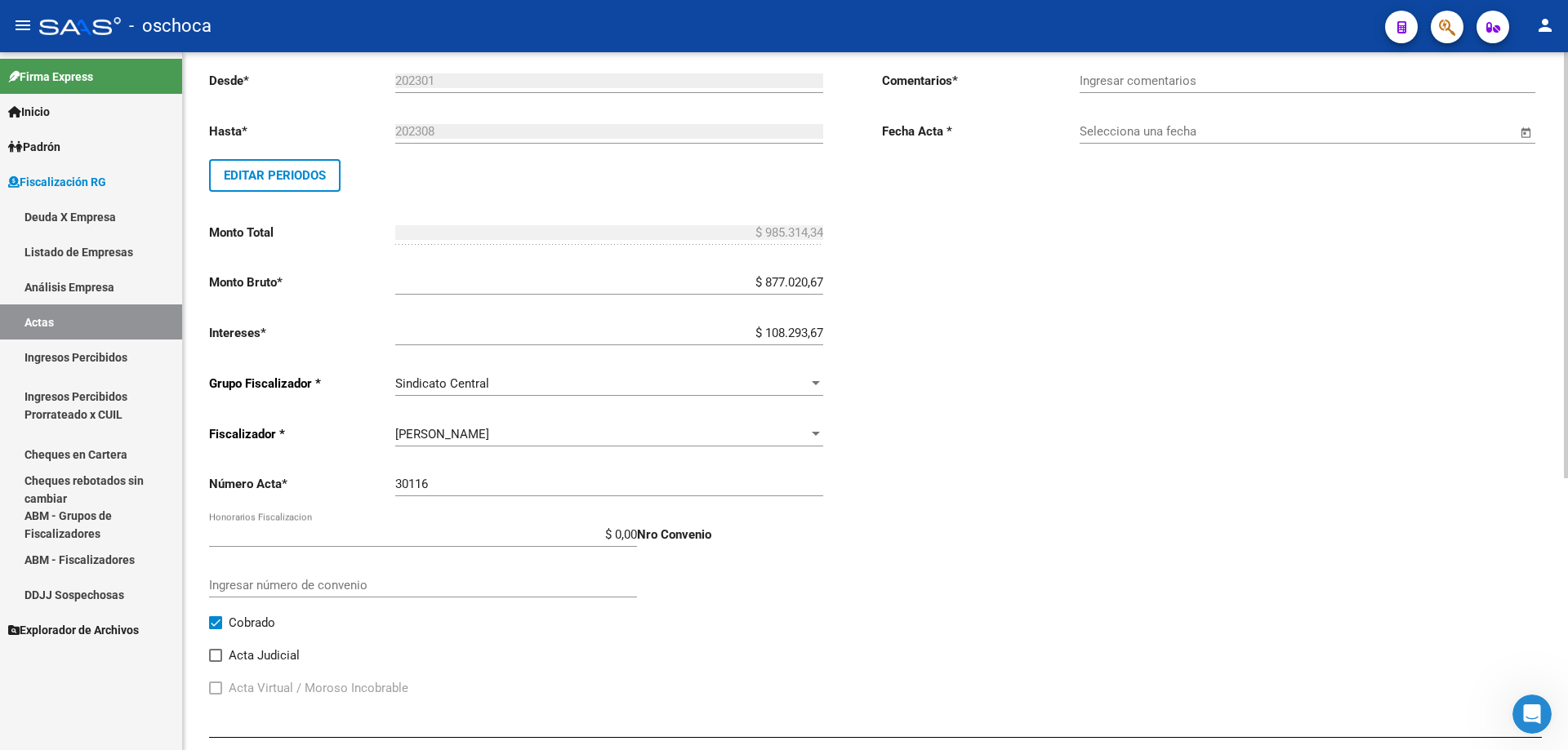
click at [1111, 86] on input "Ingresar comentarios" at bounding box center [1308, 80] width 455 height 15
type input "cobrado"
click at [1147, 136] on input "Selecciona una fecha" at bounding box center [1298, 131] width 437 height 15
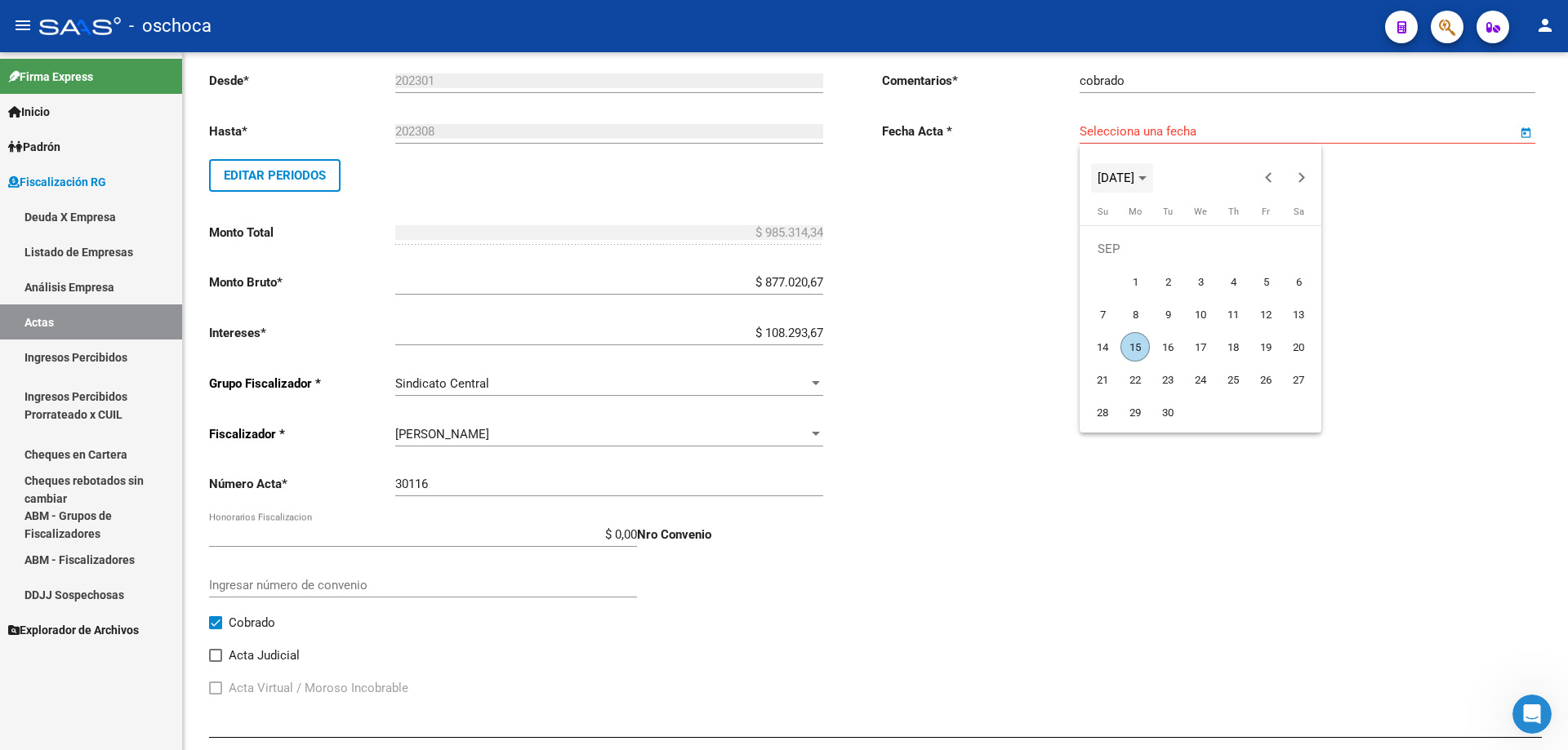
click at [1100, 170] on span "[DATE]" at bounding box center [1116, 177] width 37 height 15
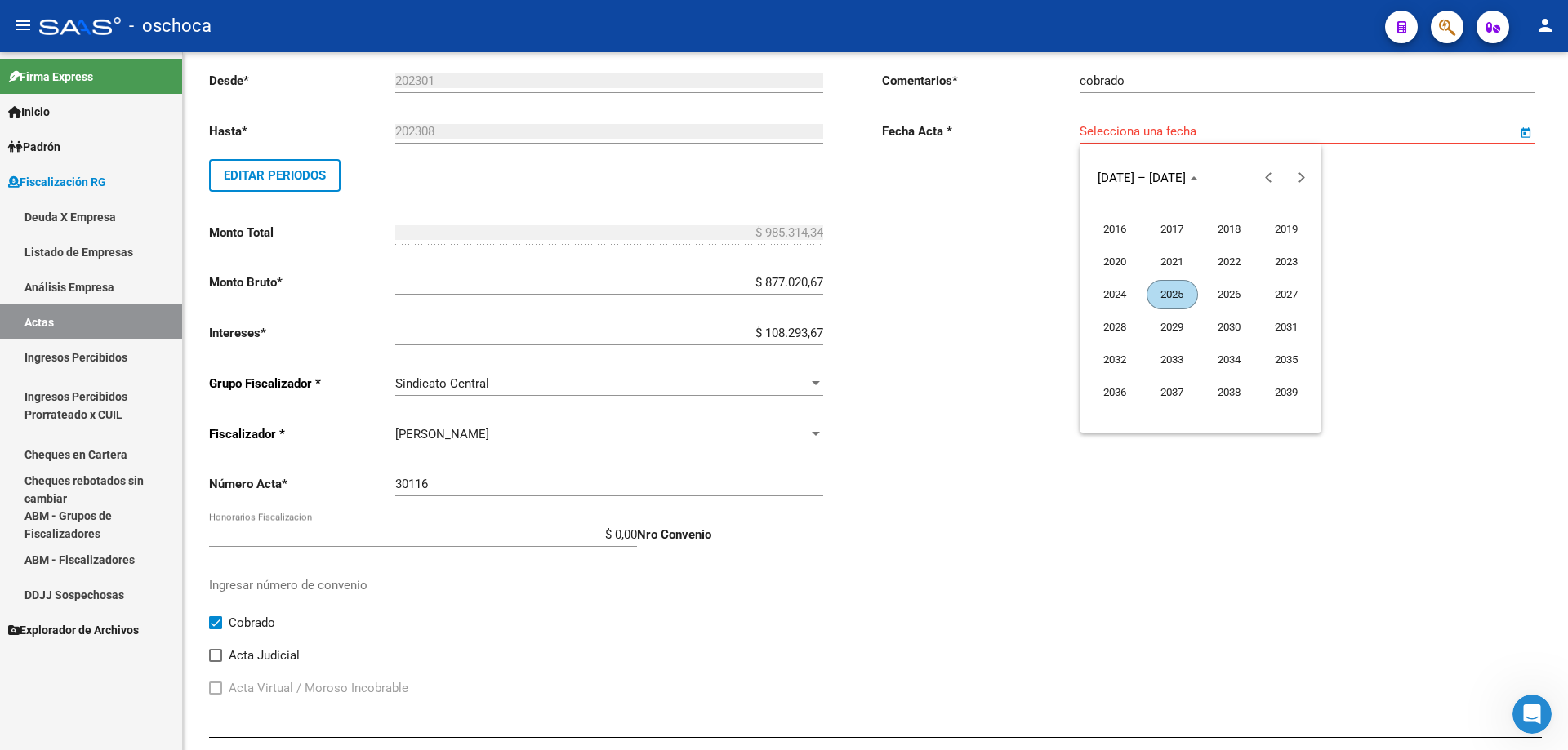
click at [1296, 269] on span "2023" at bounding box center [1287, 262] width 51 height 30
click at [1177, 328] on span "OCT" at bounding box center [1172, 328] width 51 height 30
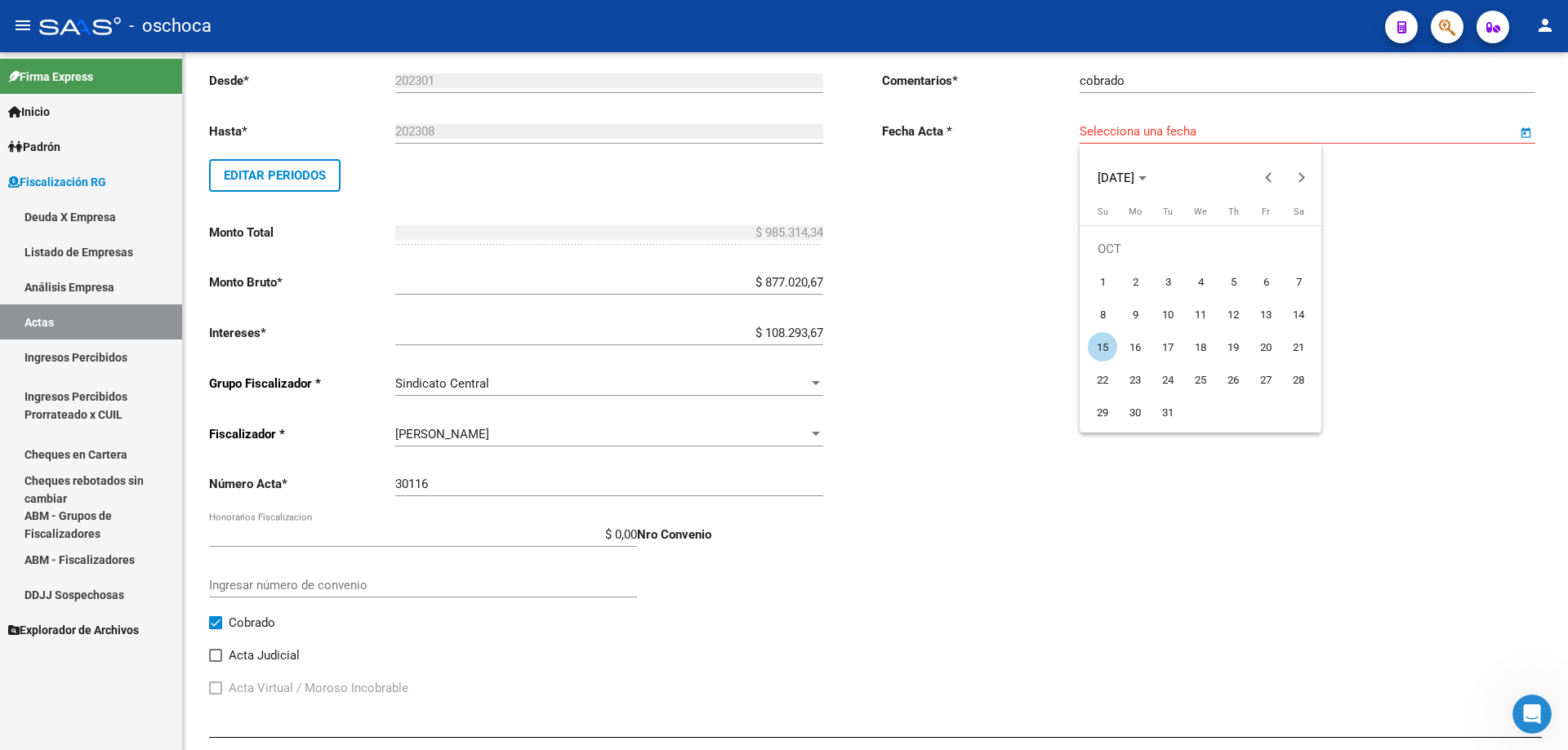
click at [1170, 418] on span "31" at bounding box center [1168, 413] width 30 height 30
type input "[DATE]"
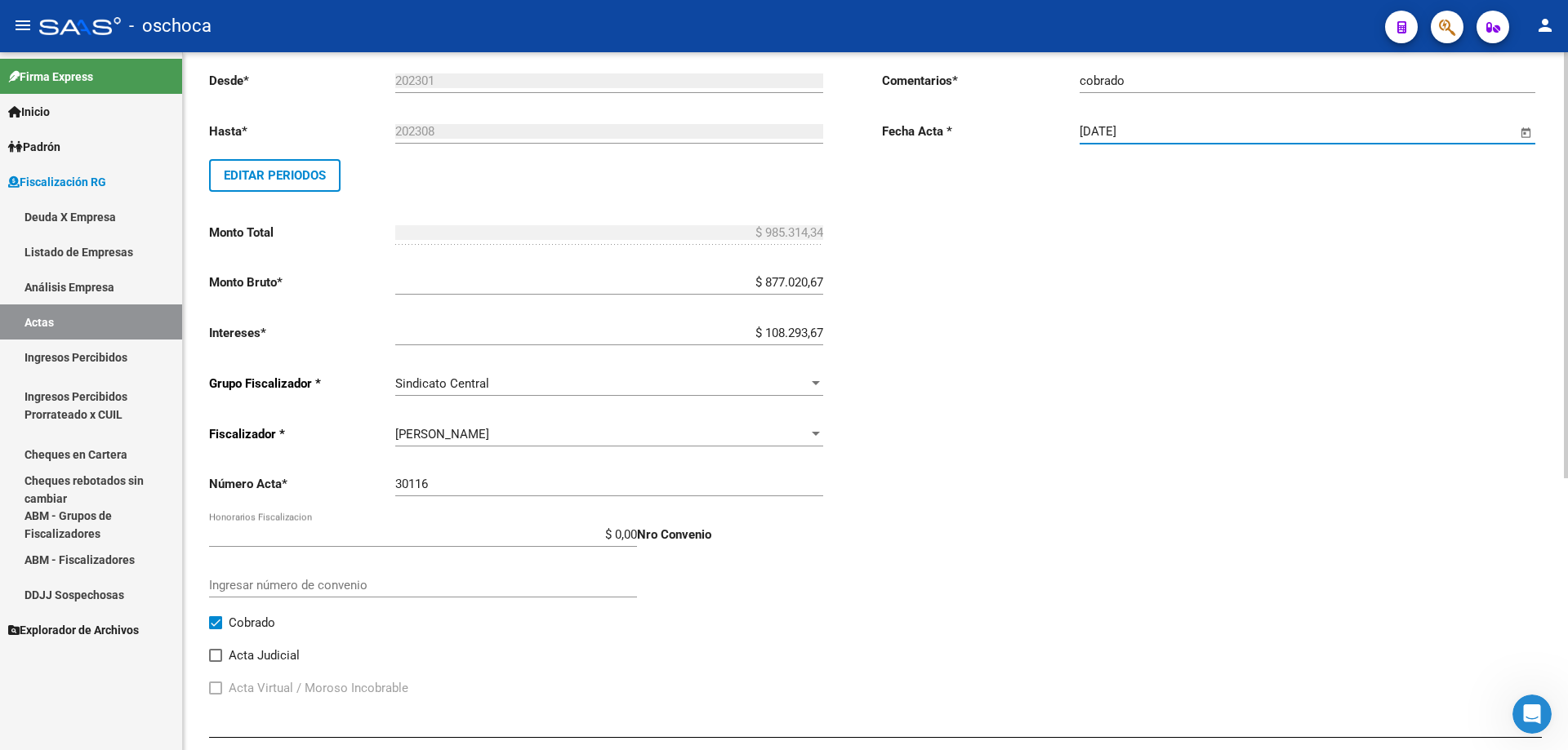
scroll to position [0, 0]
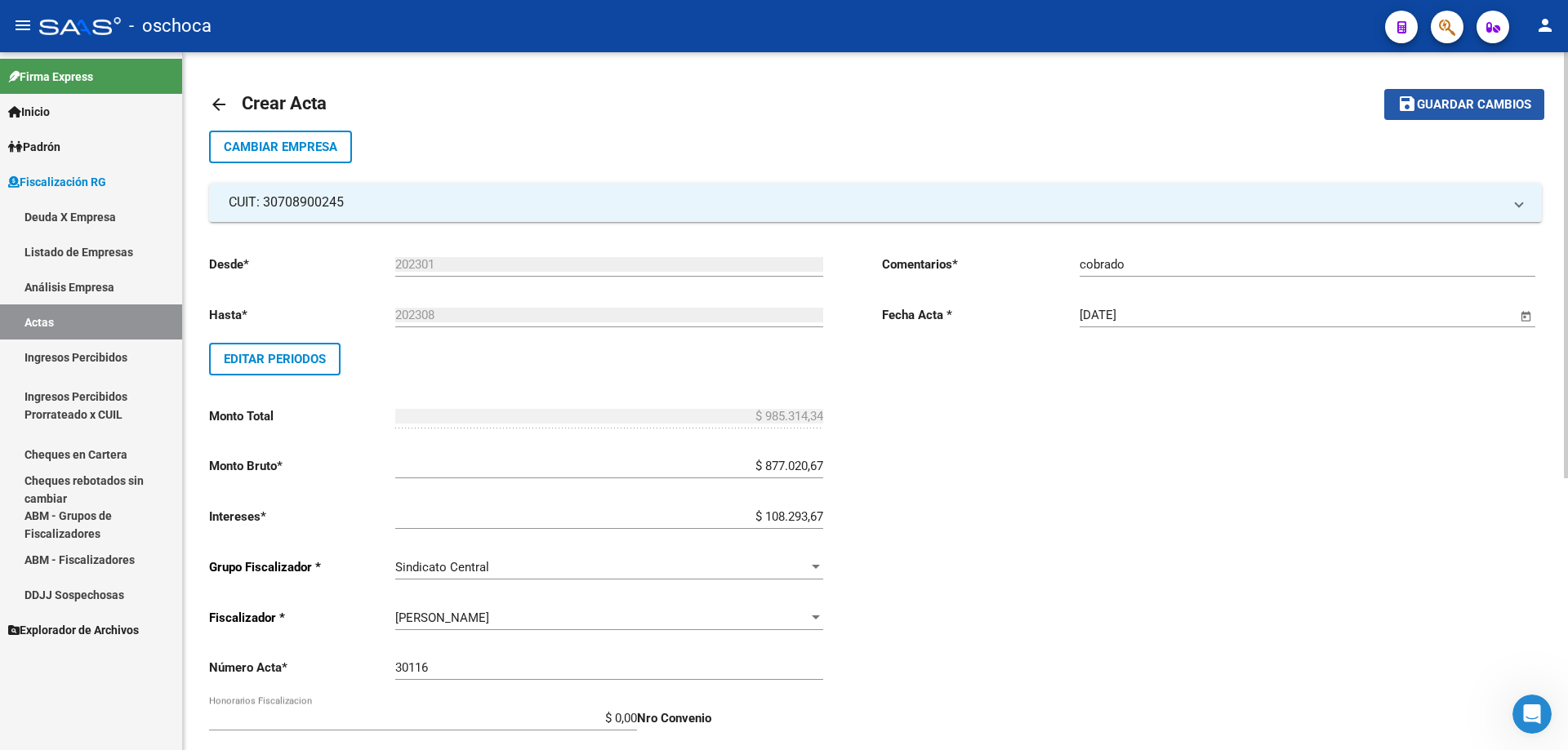
click at [1463, 90] on button "save Guardar cambios" at bounding box center [1465, 104] width 160 height 31
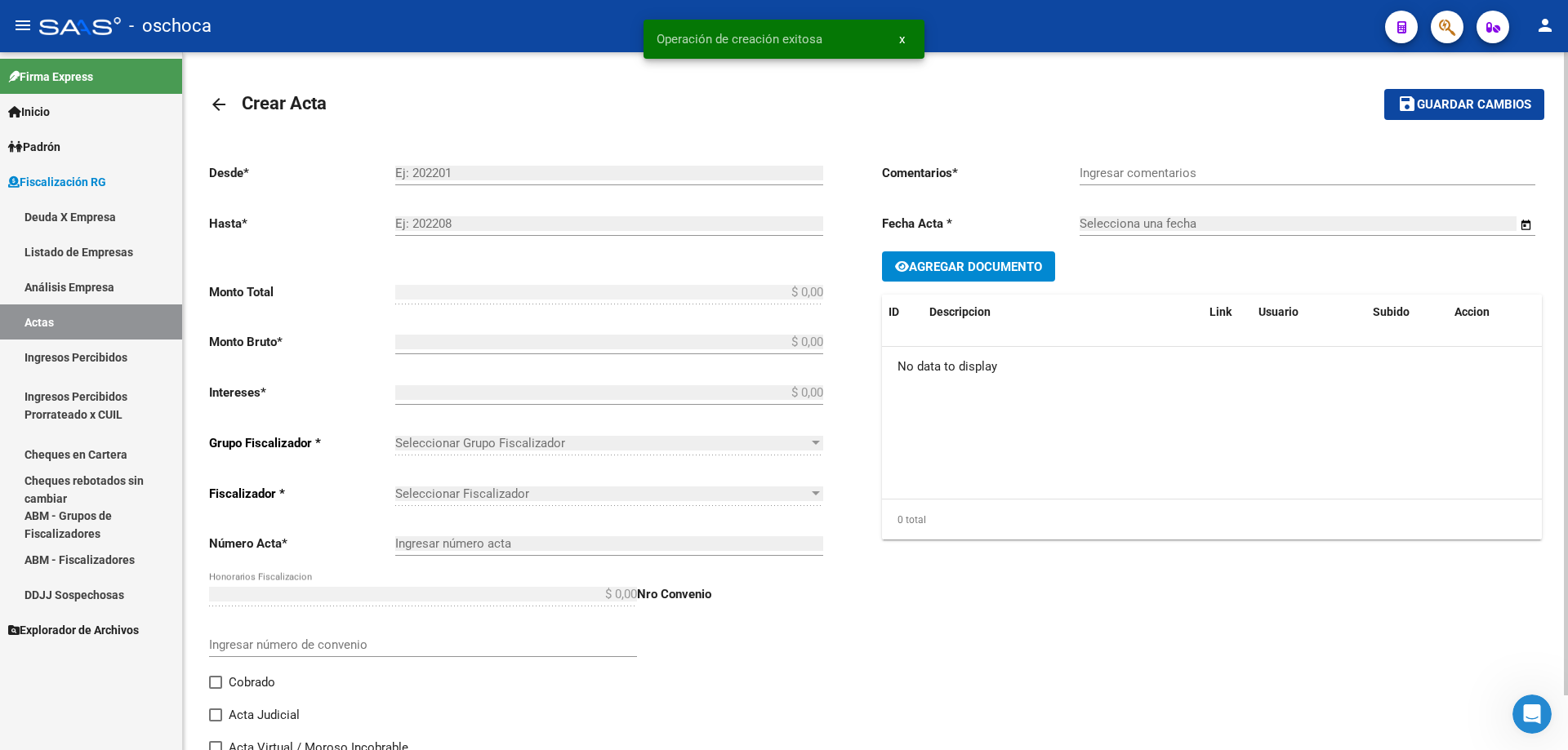
type input "202301"
type input "202308"
type input "$ 985.314,34"
type input "$ 877.020,67"
type input "$ 108.293,67"
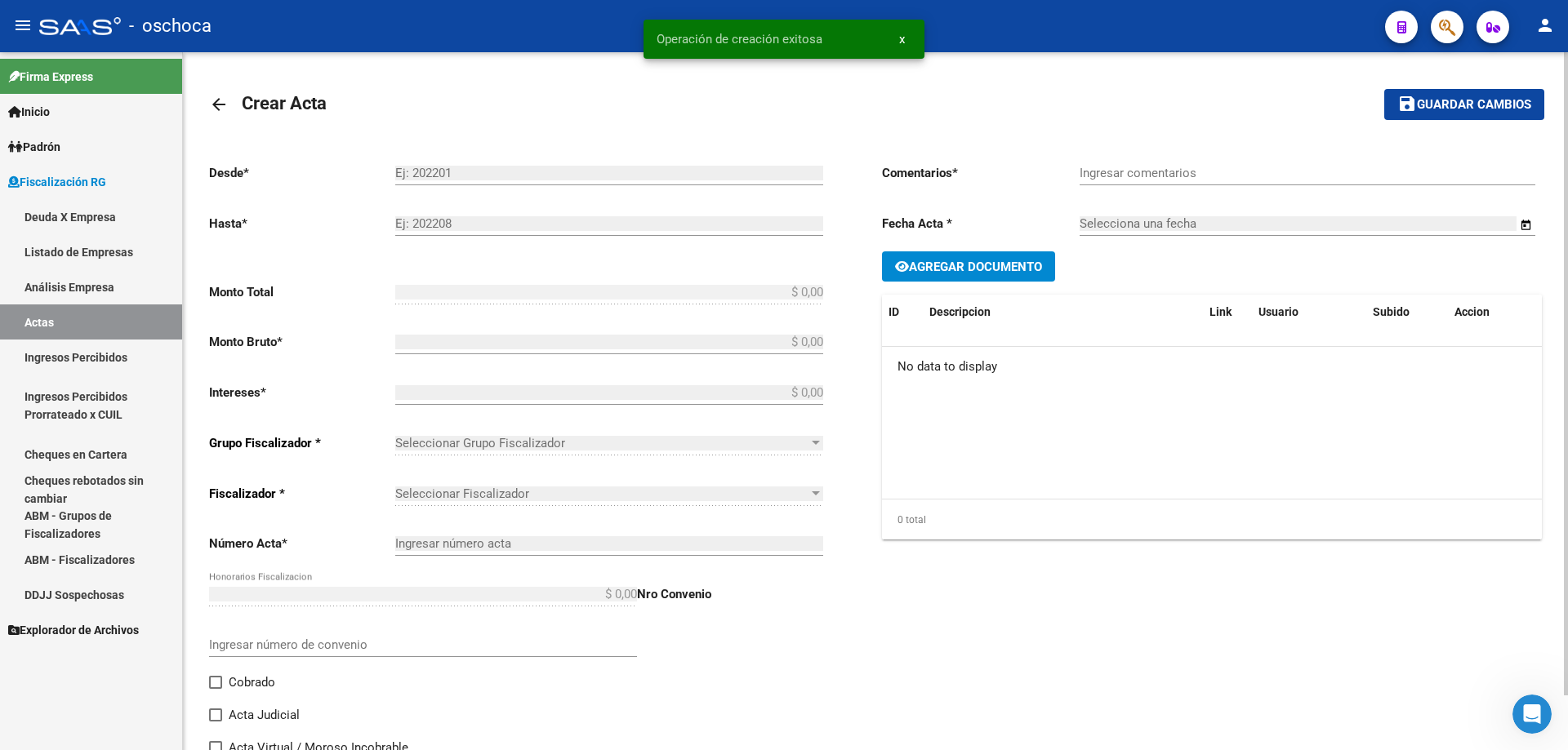
type input "30116"
checkbox input "true"
type input "cobrado"
type input "[DATE]"
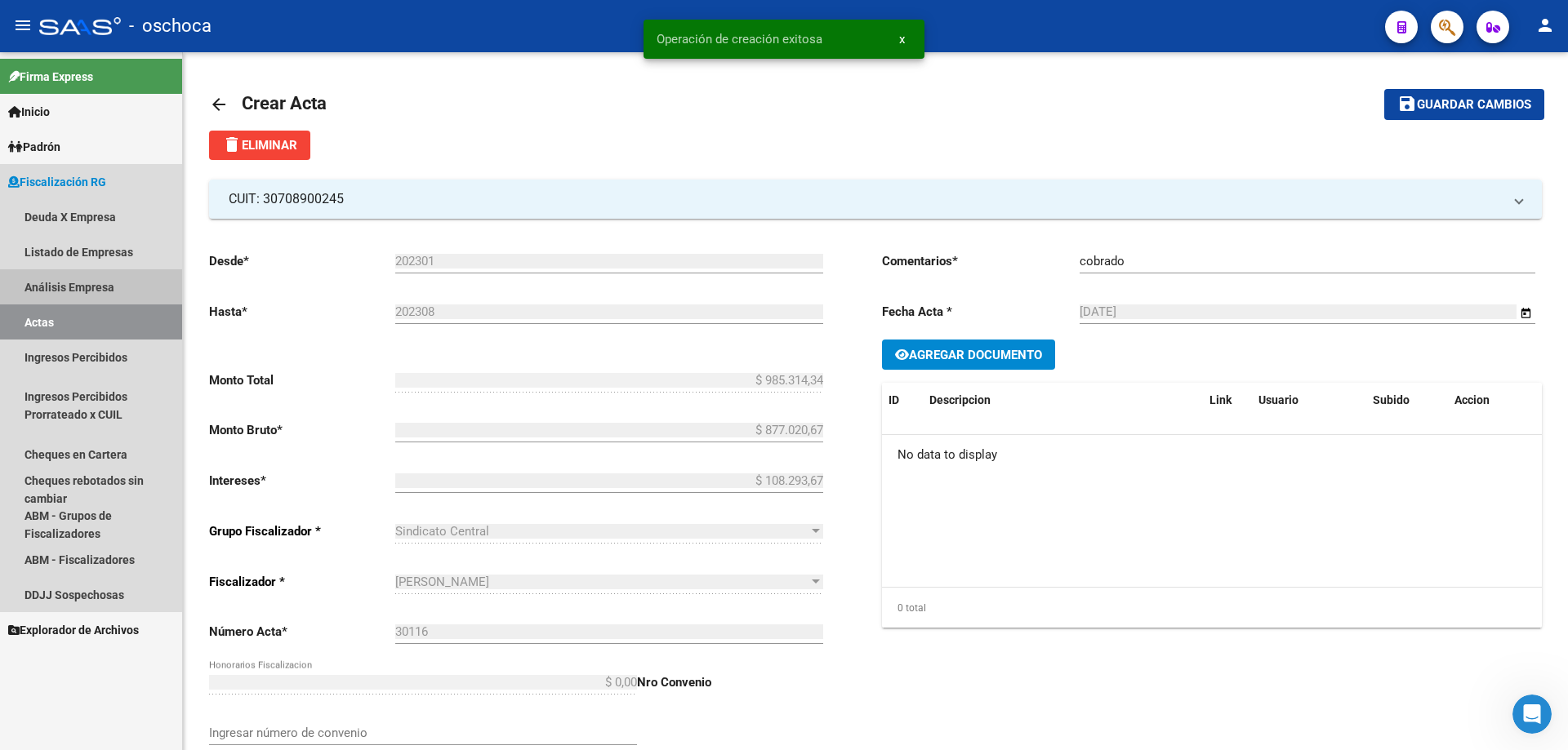
click at [64, 286] on link "Análisis Empresa" at bounding box center [91, 286] width 182 height 35
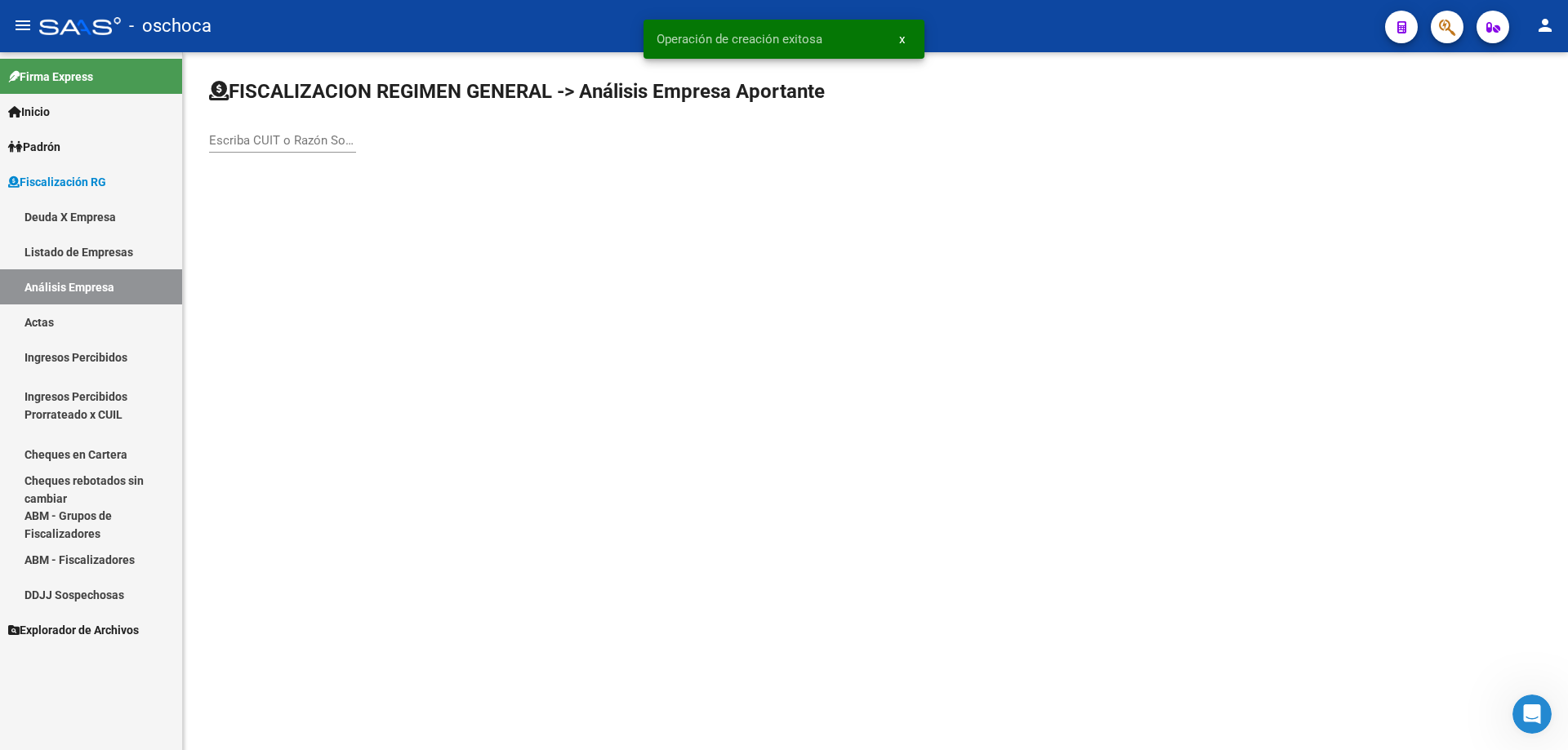
click at [228, 125] on div "Escriba CUIT o Razón Social para buscar" at bounding box center [282, 135] width 147 height 35
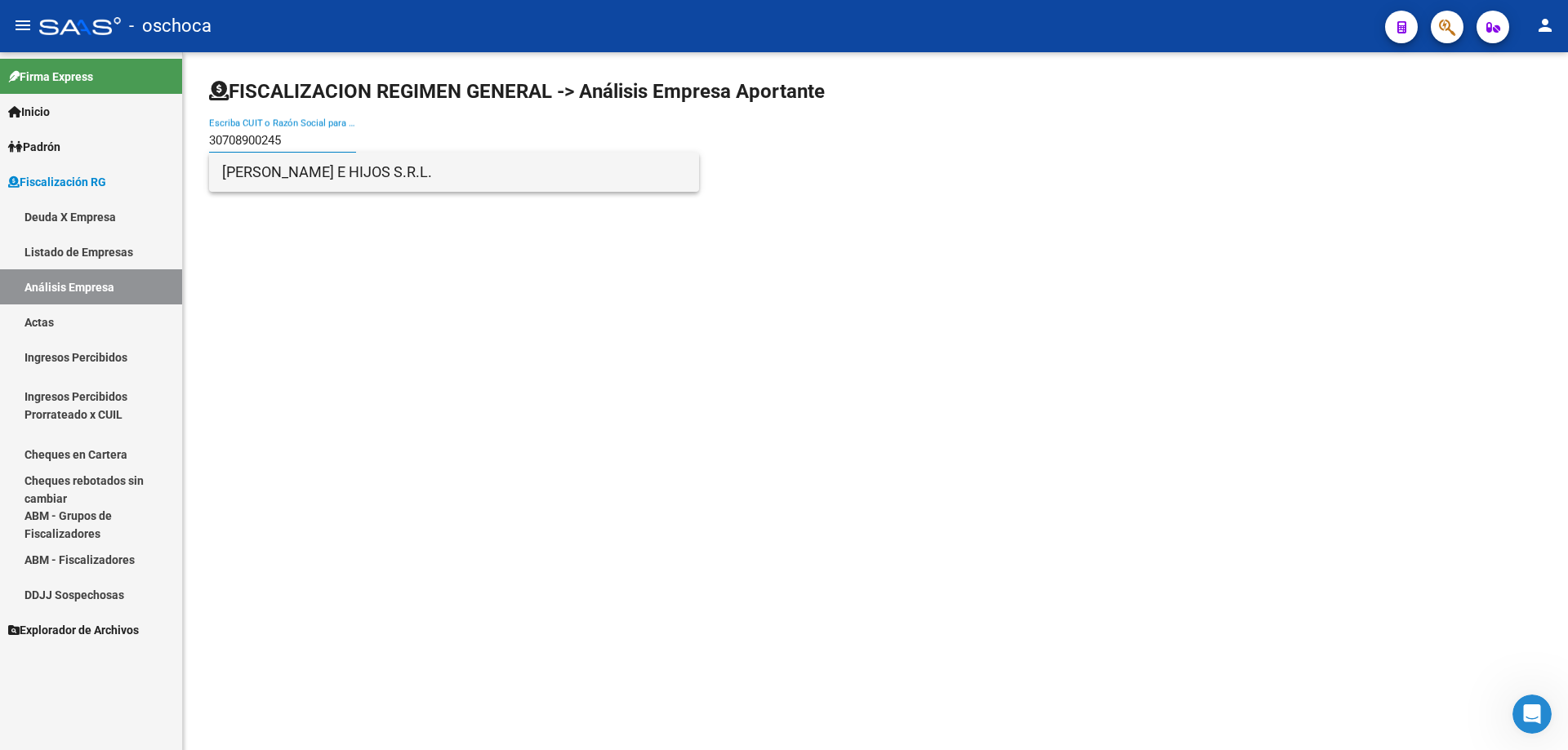
type input "30708900245"
click at [269, 161] on span "[PERSON_NAME] E HIJOS S.R.L." at bounding box center [453, 172] width 464 height 40
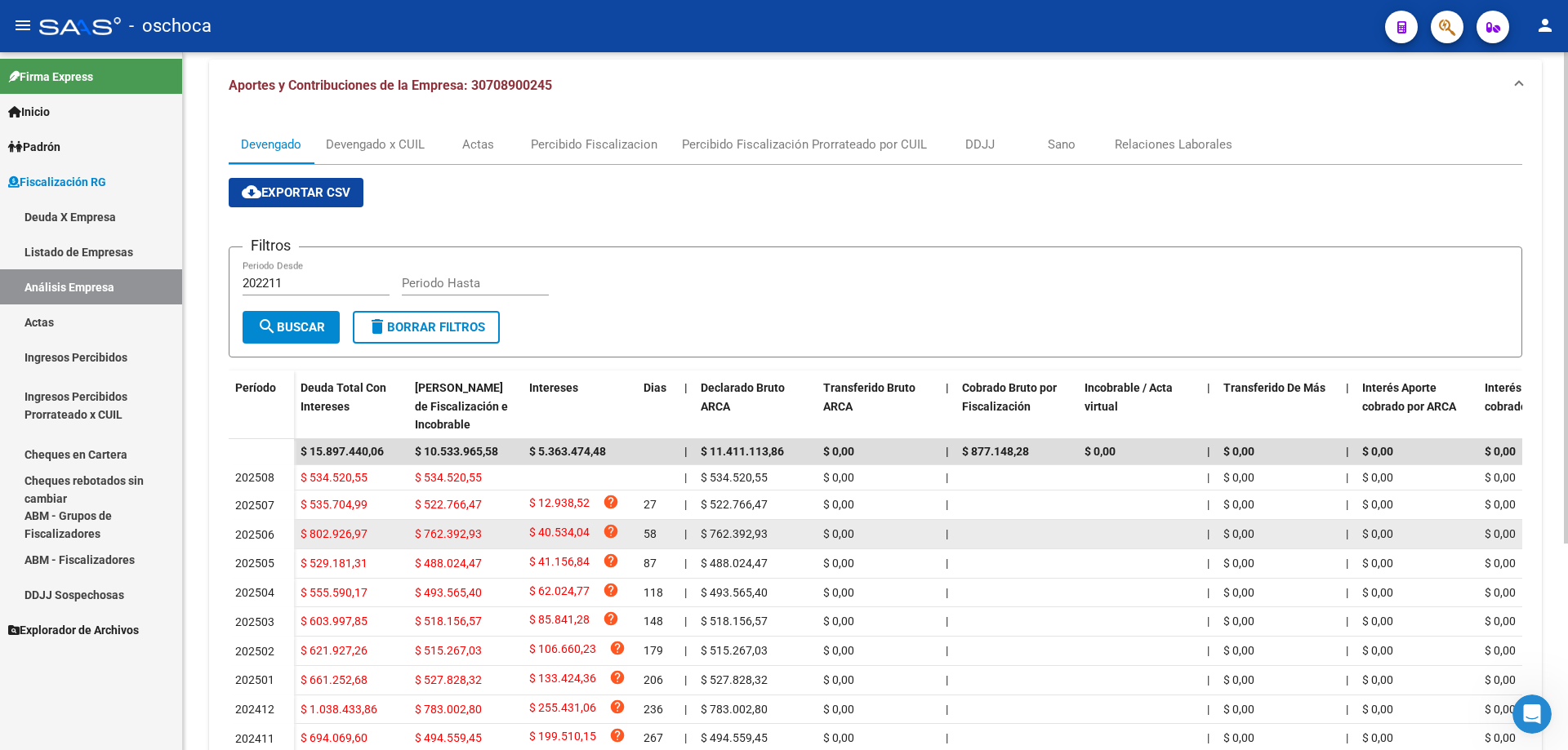
scroll to position [293, 0]
